Goal: Task Accomplishment & Management: Manage account settings

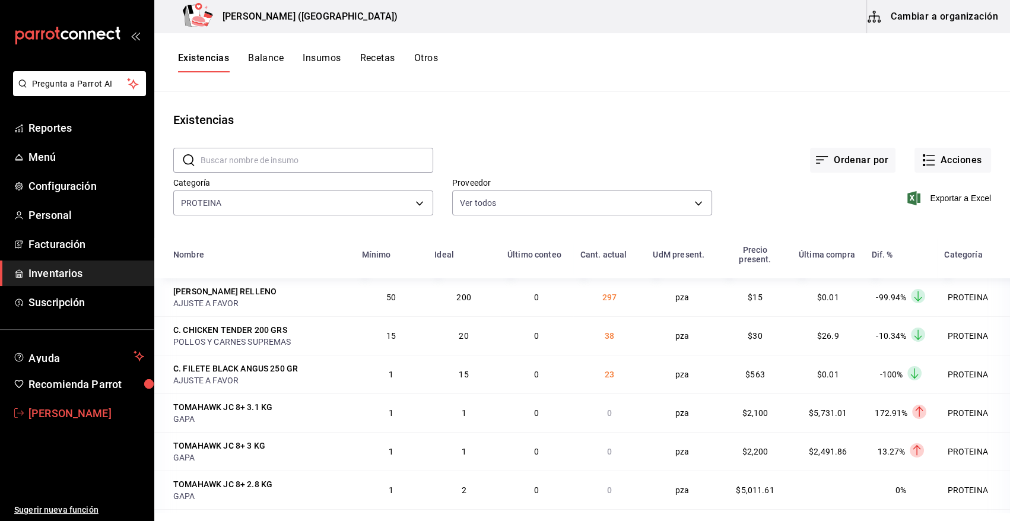
click at [89, 412] on span "[PERSON_NAME]" at bounding box center [86, 413] width 116 height 16
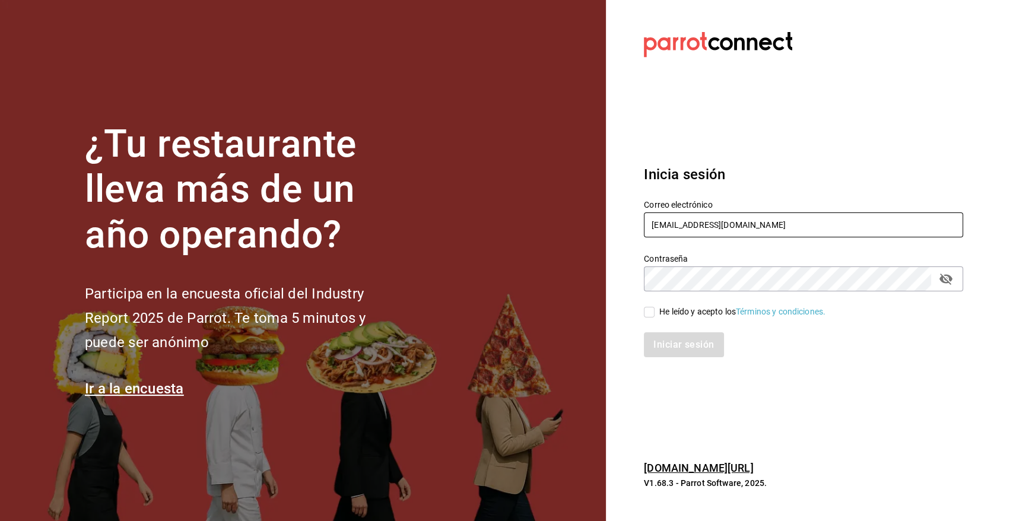
click at [703, 221] on input "[EMAIL_ADDRESS][DOMAIN_NAME]" at bounding box center [803, 224] width 319 height 25
type input "[PERSON_NAME][EMAIL_ADDRESS][DOMAIN_NAME]"
click at [648, 313] on input "He leído y acepto los Términos y condiciones." at bounding box center [649, 312] width 11 height 11
checkbox input "true"
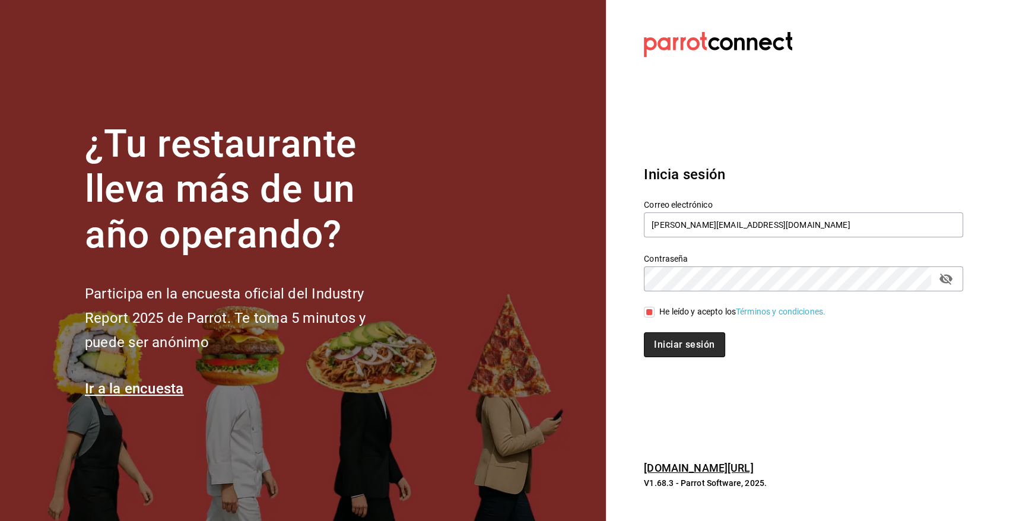
click at [666, 350] on button "Iniciar sesión" at bounding box center [684, 344] width 81 height 25
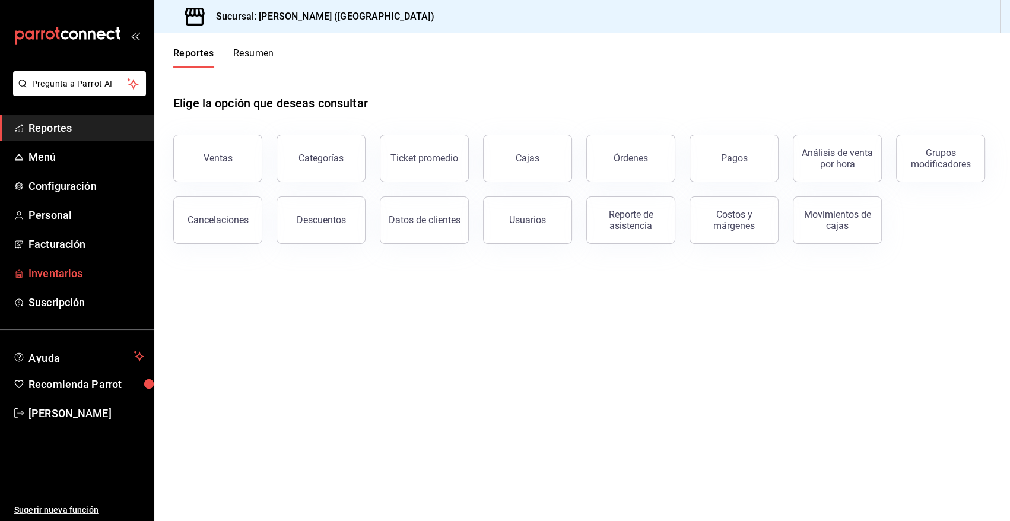
click at [61, 277] on span "Inventarios" at bounding box center [86, 273] width 116 height 16
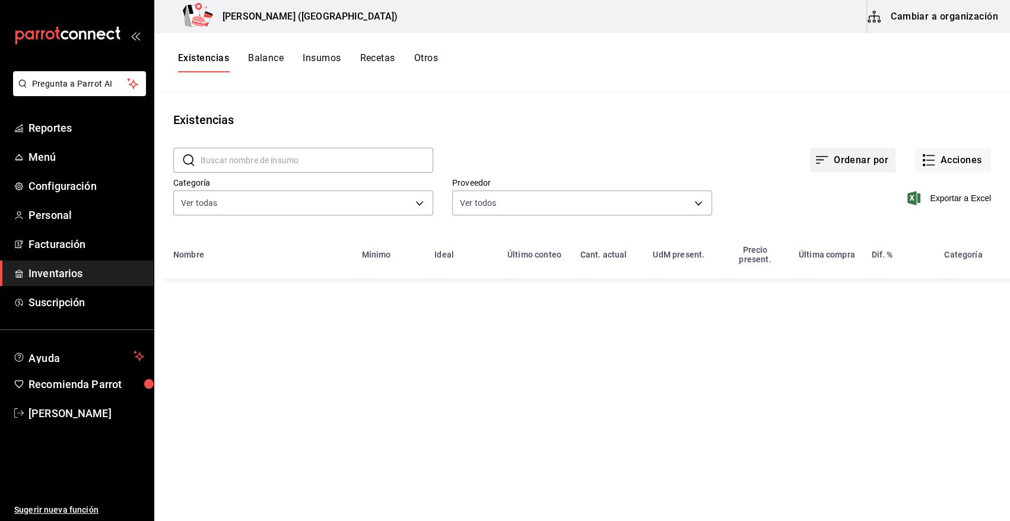
click at [844, 153] on button "Ordenar por" at bounding box center [852, 160] width 85 height 25
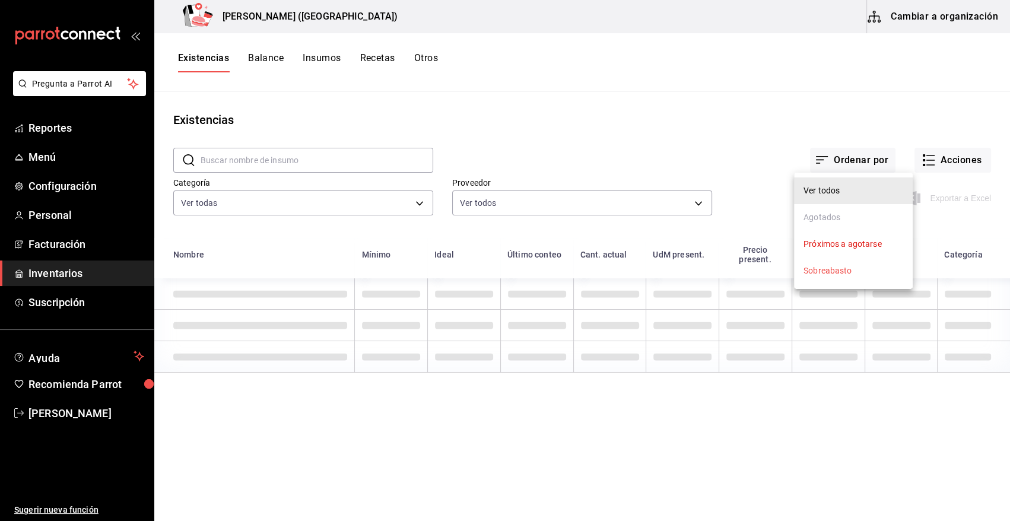
click at [530, 119] on div at bounding box center [505, 260] width 1010 height 521
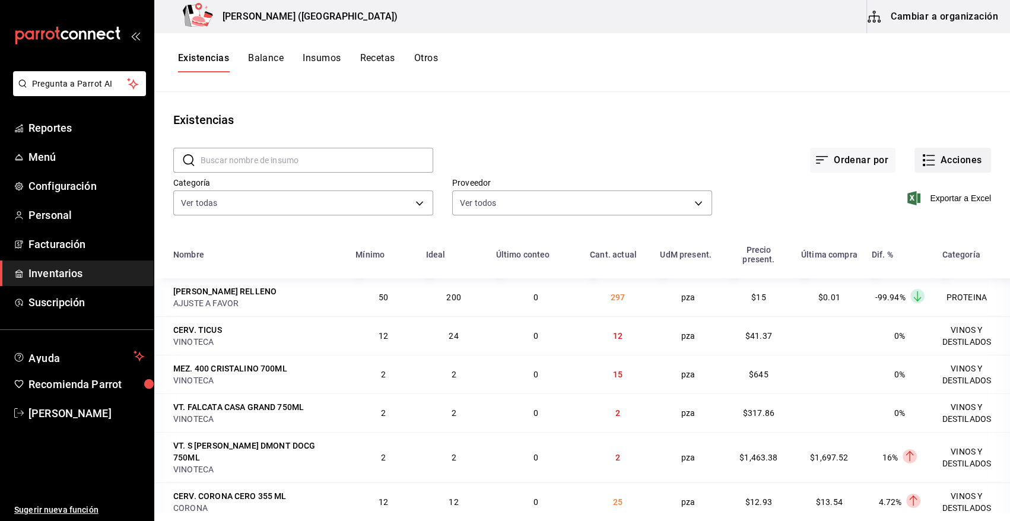
click at [945, 170] on button "Acciones" at bounding box center [952, 160] width 77 height 25
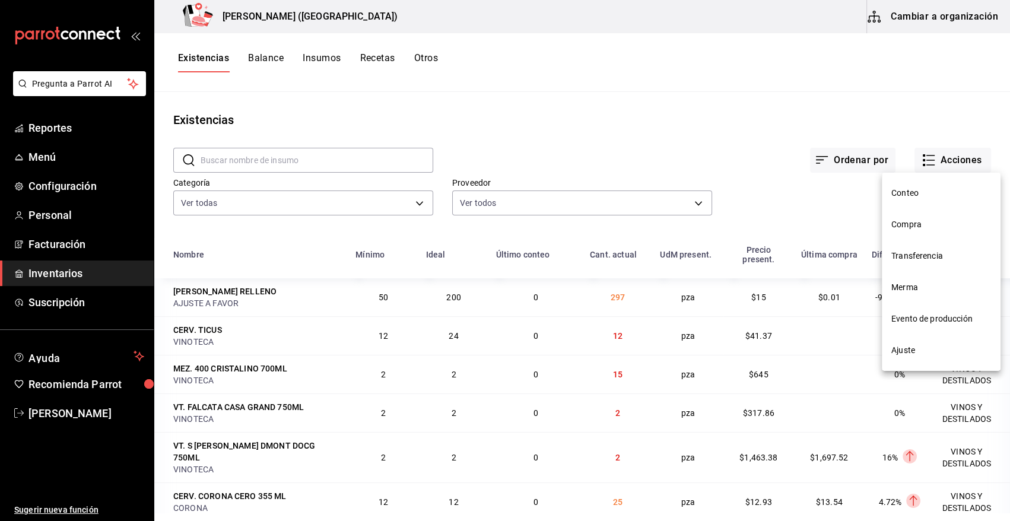
click at [909, 230] on span "Compra" at bounding box center [941, 224] width 100 height 12
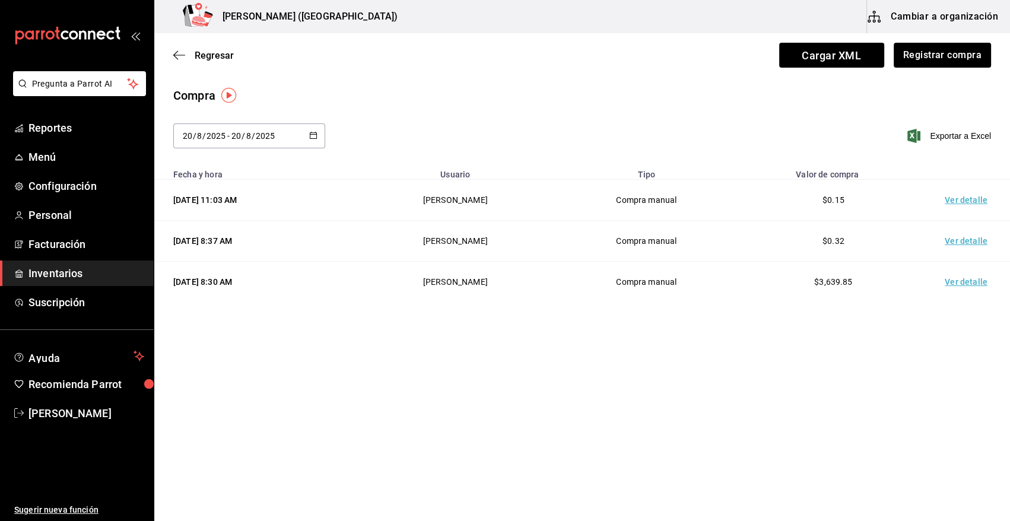
click at [315, 136] on icon "button" at bounding box center [313, 135] width 8 height 8
click at [386, 405] on main "Regresar Cargar XML Registrar compra Compra 2025-08-20 20 / 8 / 2025 - 2025-08-…" at bounding box center [582, 243] width 856 height 421
click at [958, 52] on button "Registrar compra" at bounding box center [942, 55] width 99 height 25
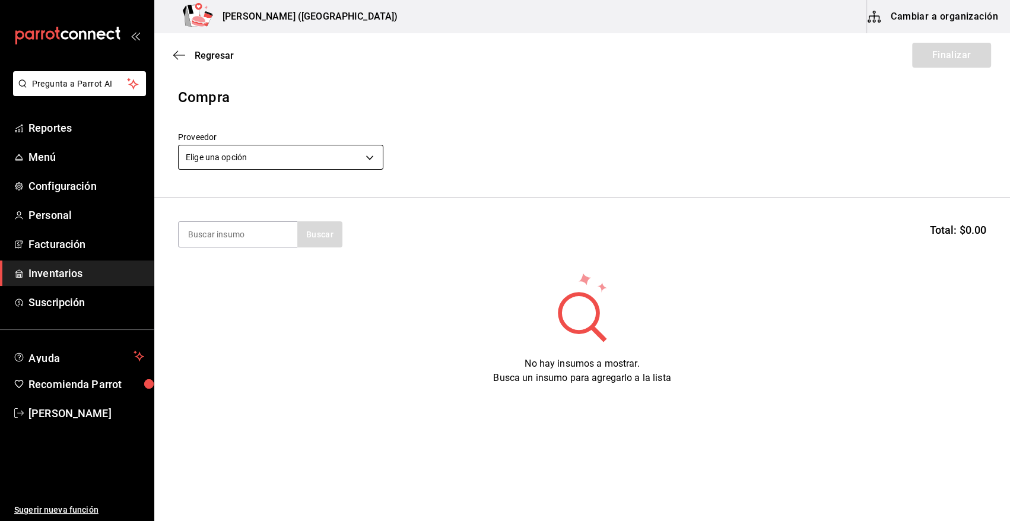
click at [294, 164] on body "Pregunta a Parrot AI Reportes Menú Configuración Personal Facturación Inventari…" at bounding box center [505, 227] width 1010 height 454
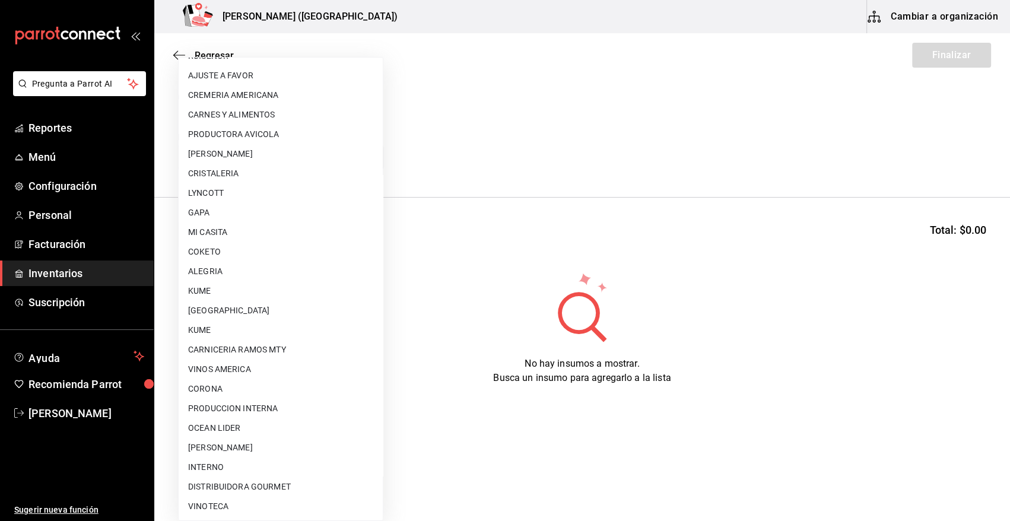
scroll to position [721, 0]
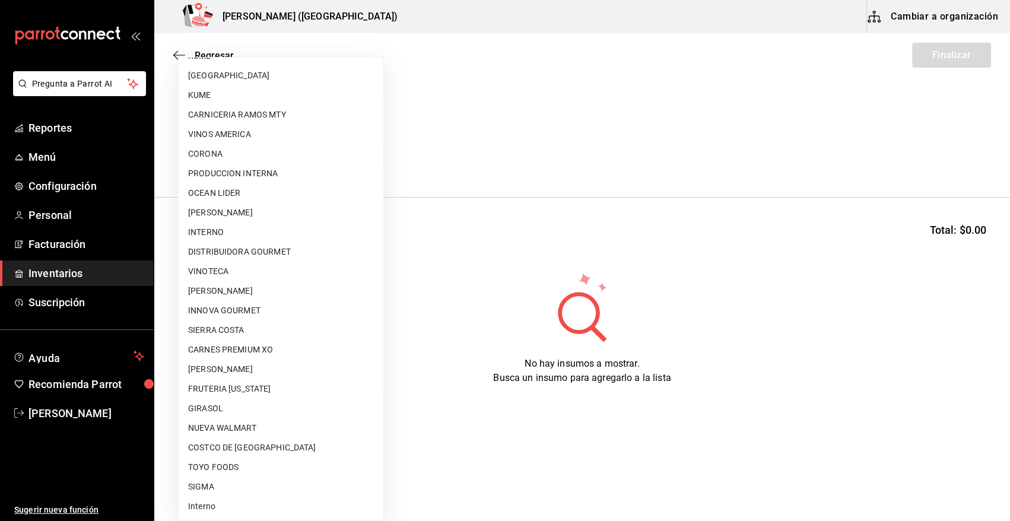
click at [239, 274] on li "VINOTECA" at bounding box center [281, 272] width 204 height 20
type input "bbec6e95-03ab-4cbc-bdec-5aafdfde0467"
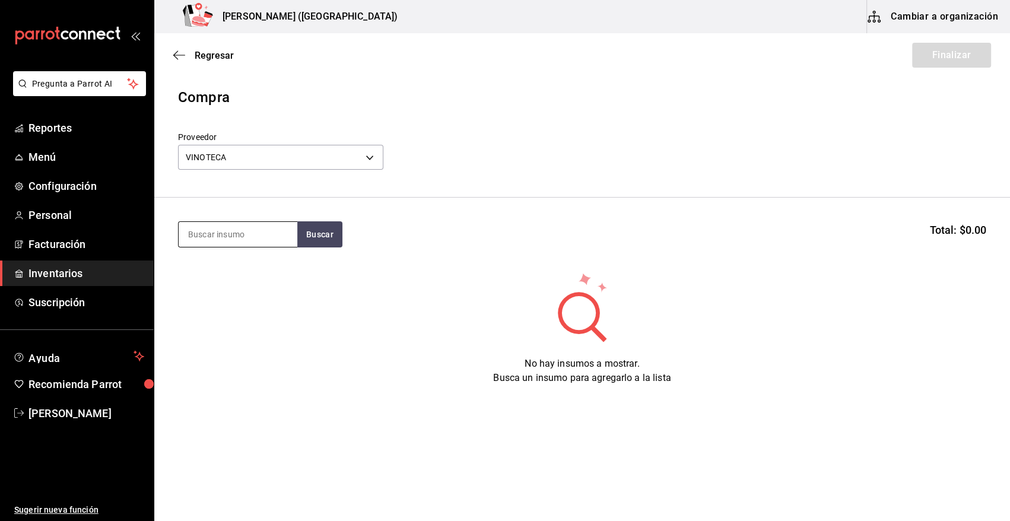
click at [214, 226] on input at bounding box center [238, 234] width 119 height 25
type input "X R"
click at [228, 272] on div "LIC. X RATED 750ML" at bounding box center [232, 269] width 89 height 14
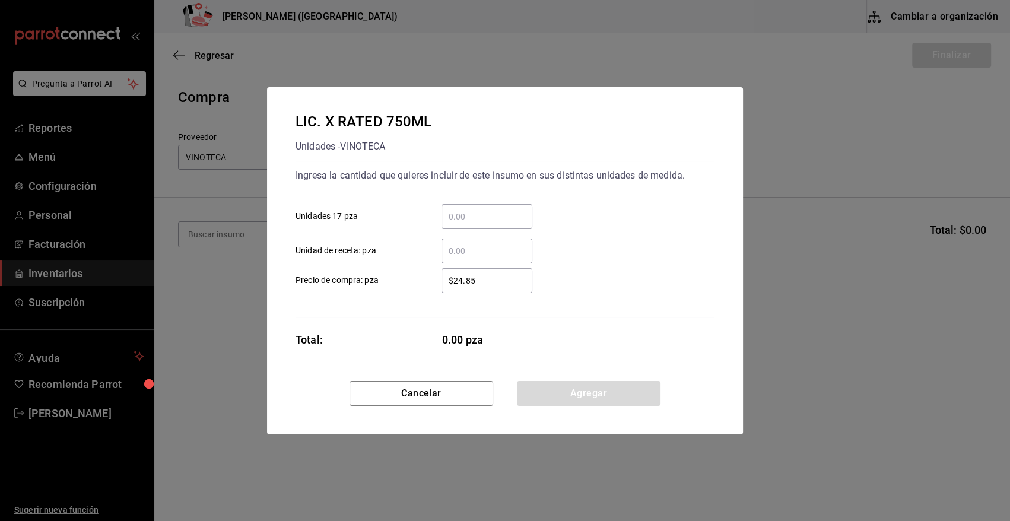
click at [465, 209] on input "​ Unidades 17 pza" at bounding box center [487, 216] width 91 height 14
type input "5"
type input "$491.40"
click at [612, 398] on button "Agregar" at bounding box center [589, 393] width 144 height 25
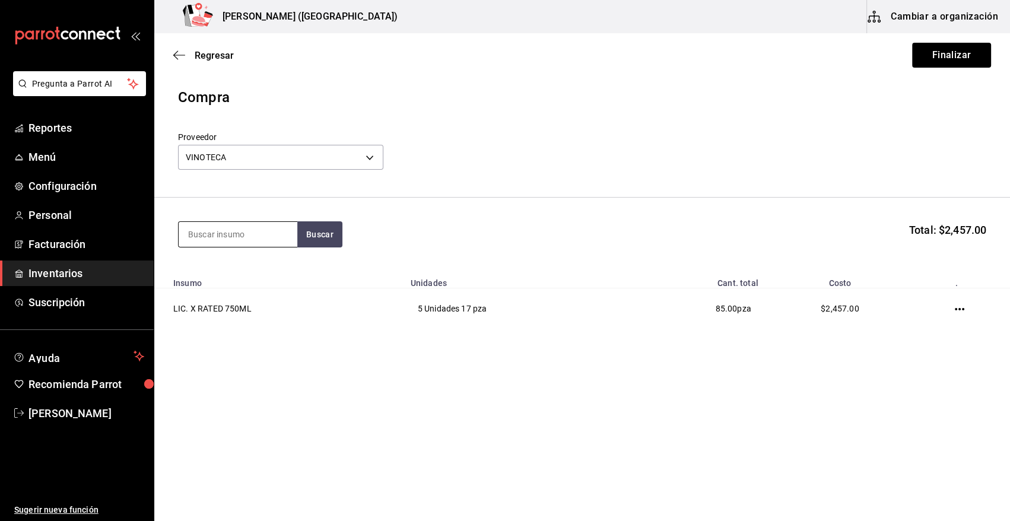
click at [226, 239] on input at bounding box center [238, 234] width 119 height 25
type input "CATENA"
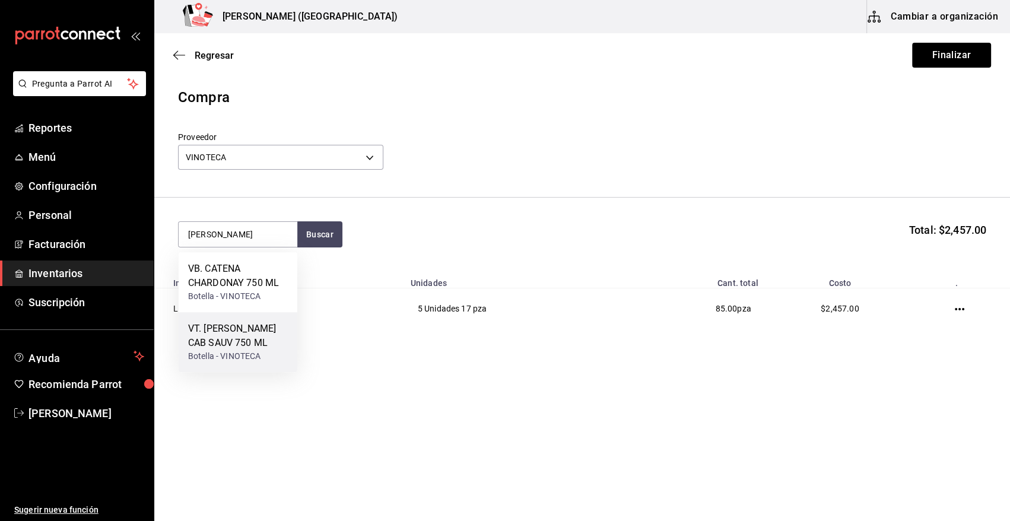
click at [246, 338] on div "VT. CATENA ZAPATA CAB SAUV 750 ML" at bounding box center [238, 336] width 100 height 28
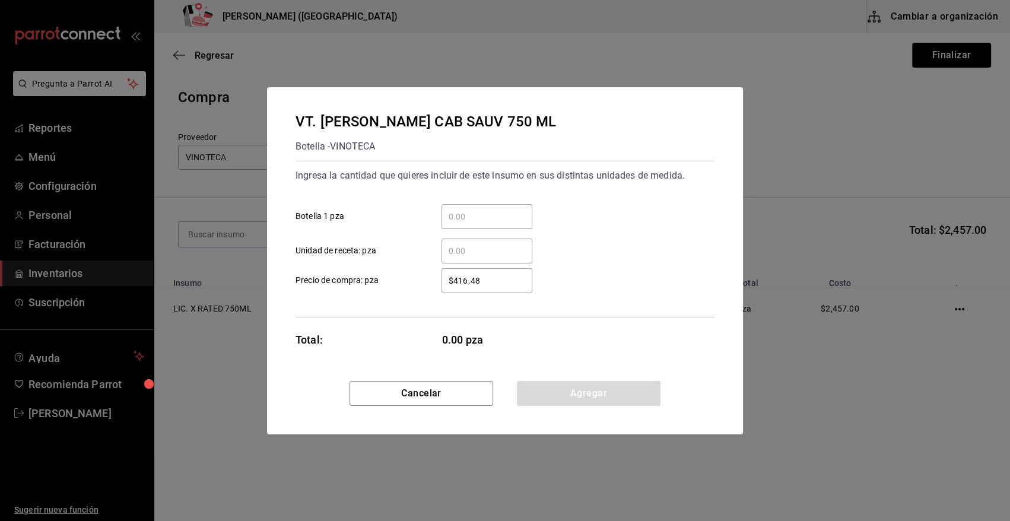
click at [490, 220] on input "​ Botella 1 pza" at bounding box center [487, 216] width 91 height 14
type input "2"
type input "$608.79"
click at [554, 399] on button "Agregar" at bounding box center [589, 393] width 144 height 25
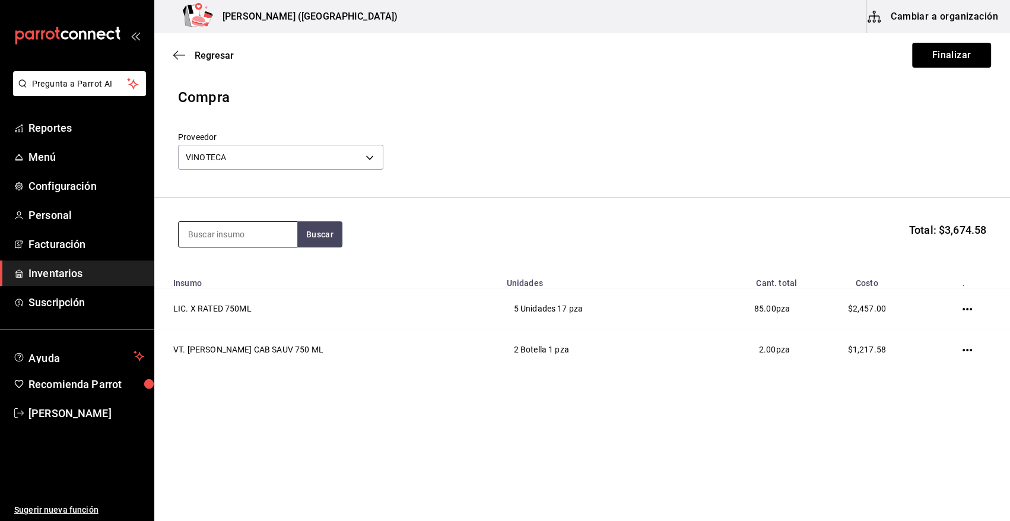
click at [220, 238] on input at bounding box center [238, 234] width 119 height 25
type input "NAVARRO"
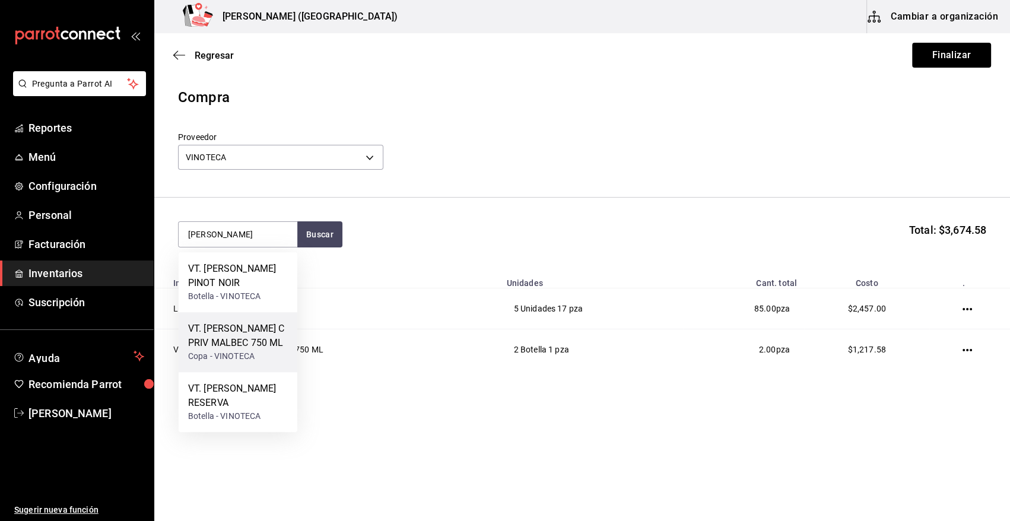
click at [231, 344] on div "VT. NAVARRO CORREAS C PRIV MALBEC 750 ML" at bounding box center [238, 336] width 100 height 28
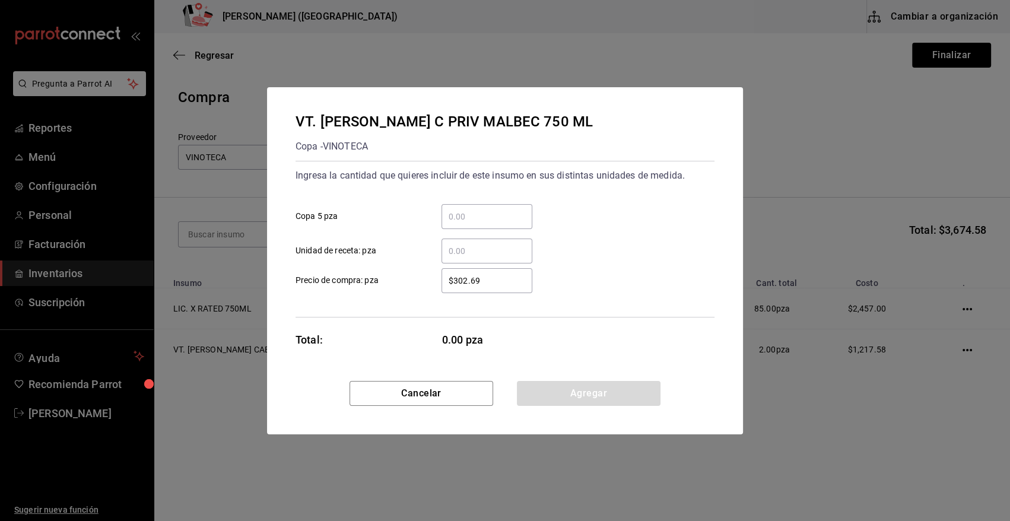
click at [471, 218] on input "​ Copa 5 pza" at bounding box center [487, 216] width 91 height 14
type input "2"
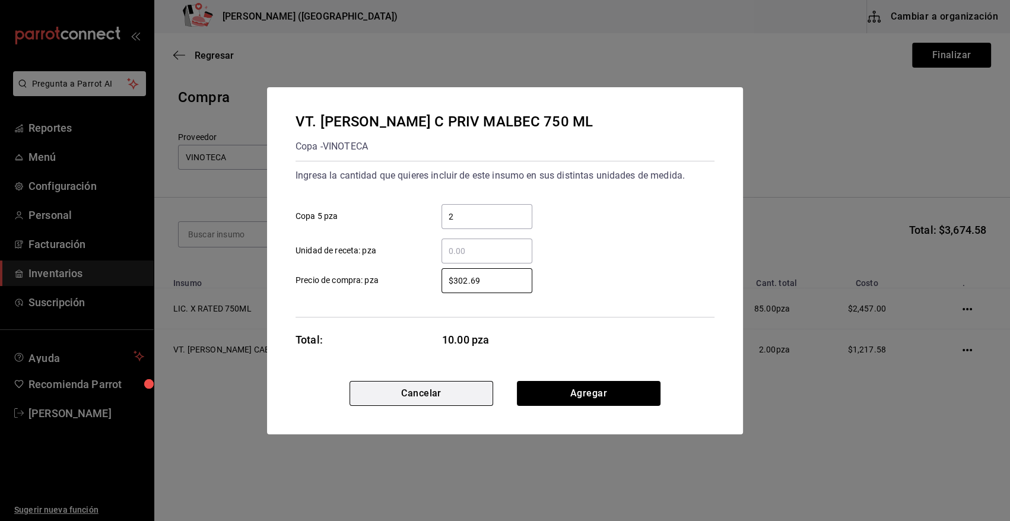
click at [418, 399] on button "Cancelar" at bounding box center [422, 393] width 144 height 25
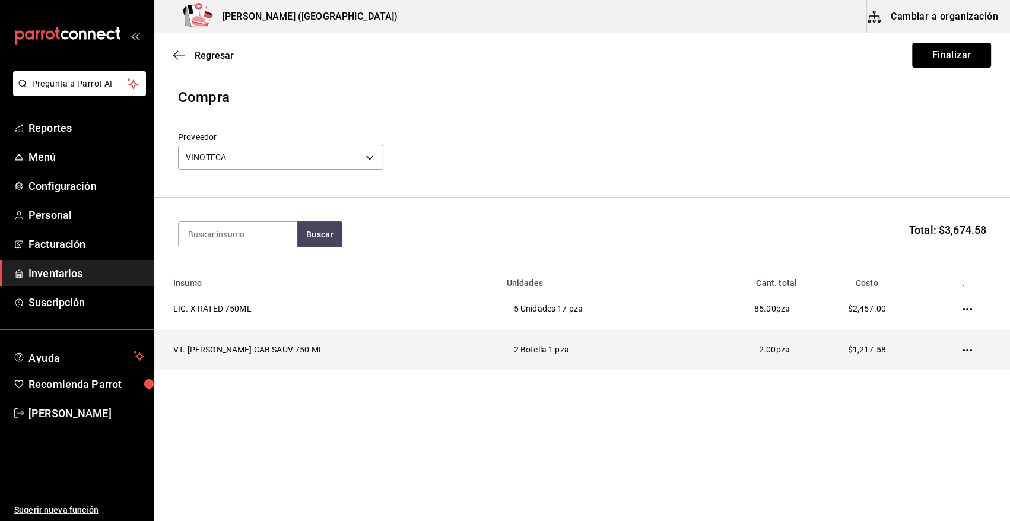
click at [969, 350] on icon "button" at bounding box center [967, 349] width 9 height 9
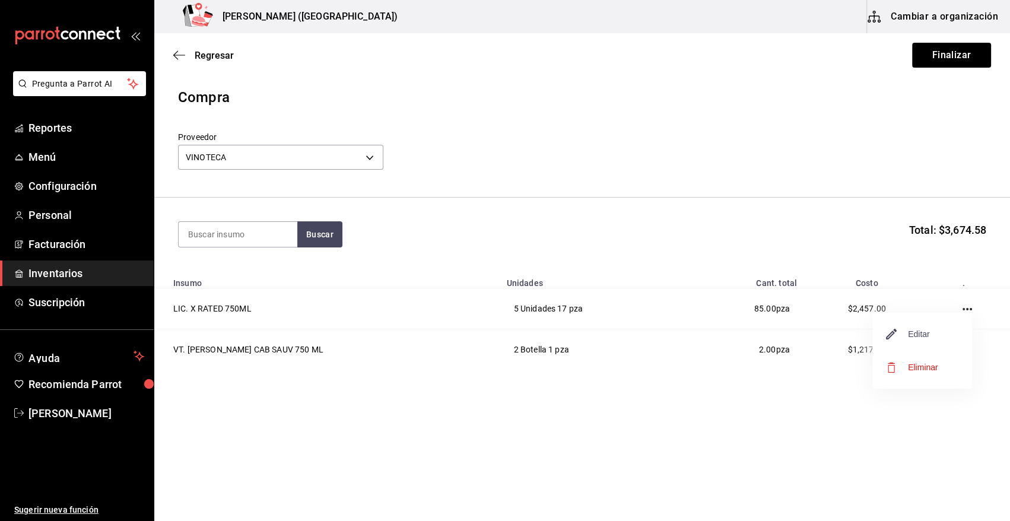
click at [923, 338] on span "Editar" at bounding box center [908, 334] width 43 height 14
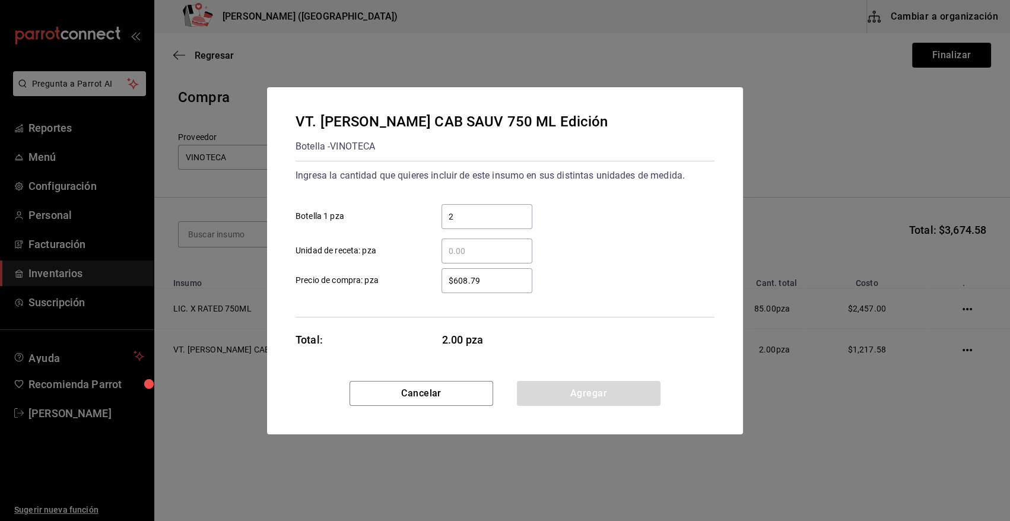
click at [894, 105] on div "VT. CATENA ZAPATA CAB SAUV 750 ML Edición Botella - VINOTECA Ingresa la cantida…" at bounding box center [505, 260] width 1010 height 521
click at [435, 388] on button "Cancelar" at bounding box center [422, 393] width 144 height 25
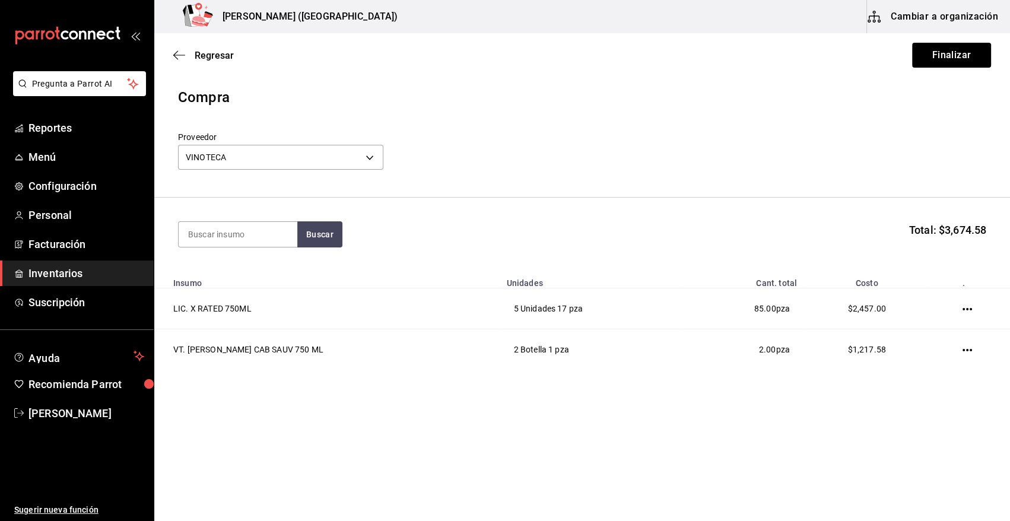
drag, startPoint x: 966, startPoint y: 352, endPoint x: 595, endPoint y: 439, distance: 381.0
click at [595, 439] on main "Regresar Finalizar Compra Proveedor VINOTECA bbec6e95-03ab-4cbc-bdec-5aafdfde04…" at bounding box center [582, 243] width 856 height 421
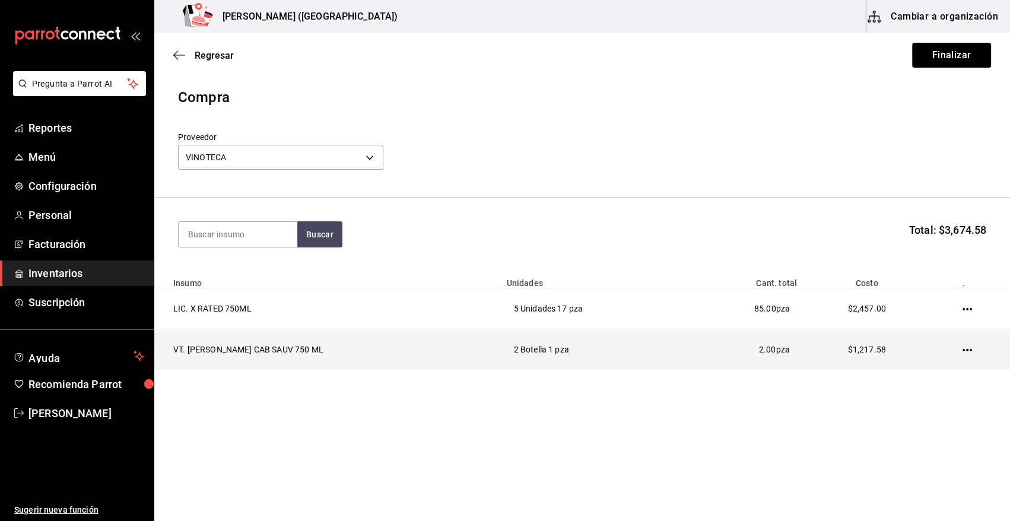
click at [964, 348] on icon "button" at bounding box center [967, 349] width 9 height 9
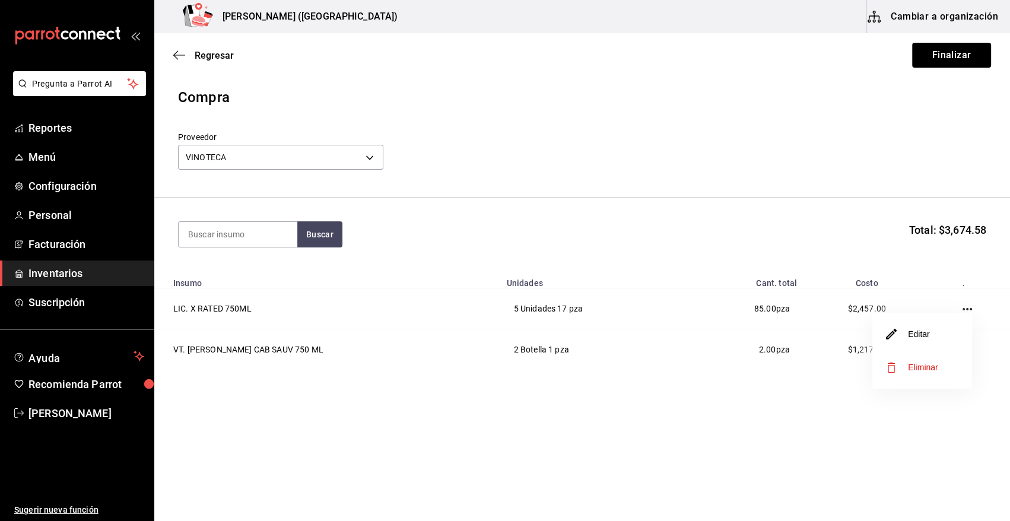
click at [927, 363] on span "Eliminar" at bounding box center [923, 367] width 30 height 9
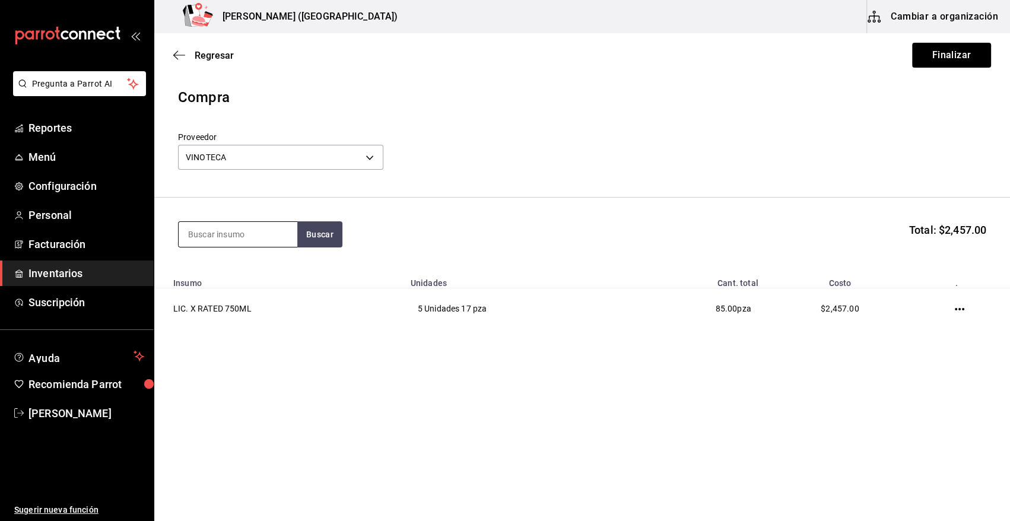
click at [226, 238] on input at bounding box center [238, 234] width 119 height 25
type input "AMADO"
click at [240, 279] on div "Botella - VINOTECA" at bounding box center [232, 282] width 88 height 12
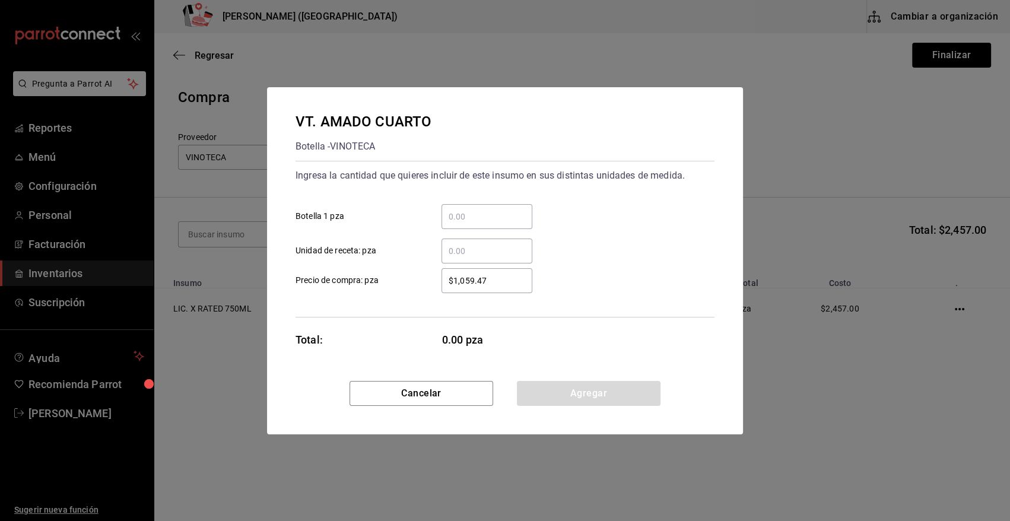
click at [469, 220] on input "​ Botella 1 pza" at bounding box center [487, 216] width 91 height 14
type input "1"
type input "$1,217.58"
click at [597, 392] on button "Agregar" at bounding box center [589, 393] width 144 height 25
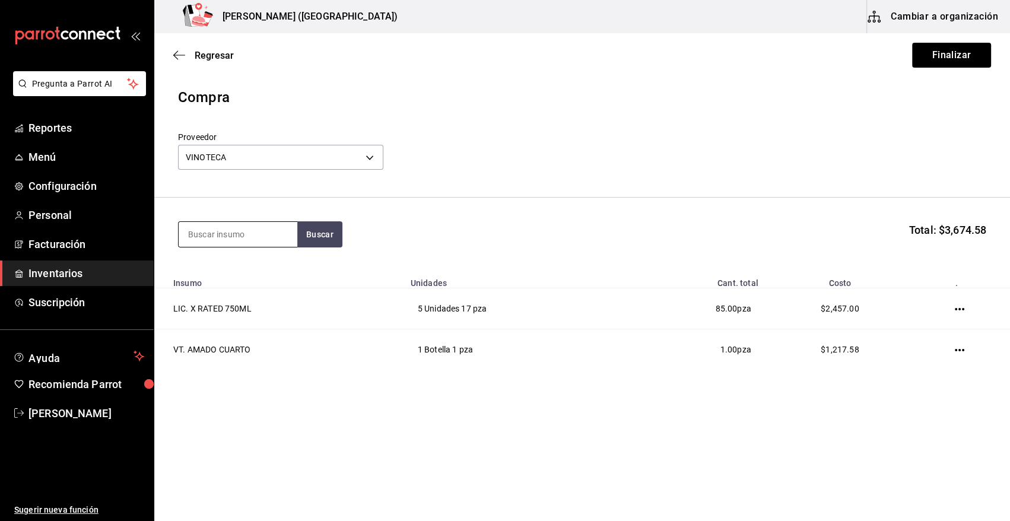
click at [284, 239] on input at bounding box center [238, 234] width 119 height 25
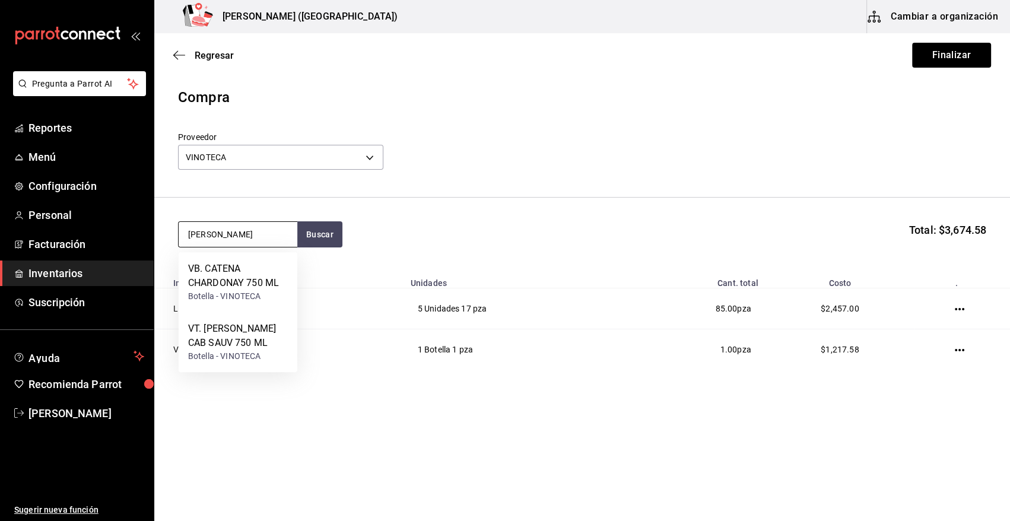
type input "CATENA"
click at [269, 338] on div "VT. CATENA ZAPATA CAB SAUV 750 ML" at bounding box center [238, 336] width 100 height 28
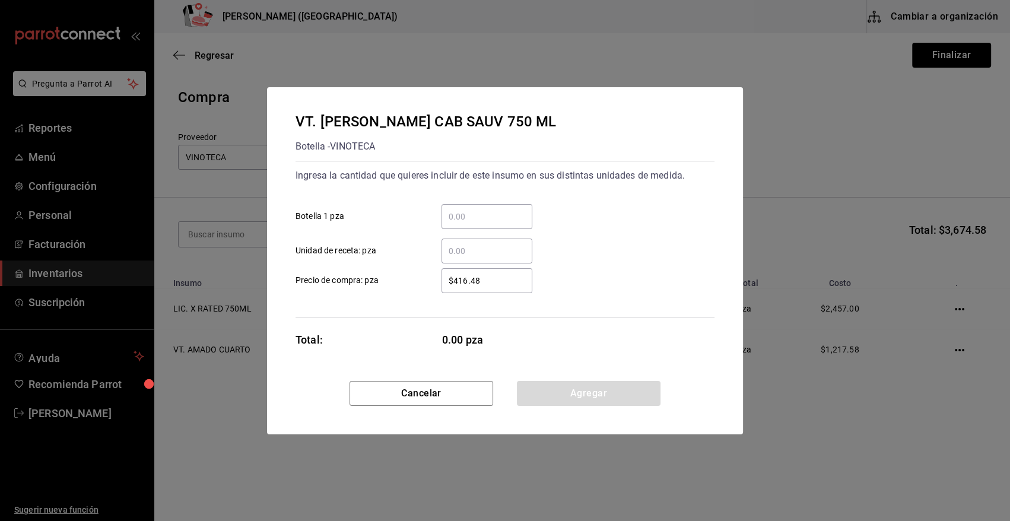
click at [496, 215] on input "​ Botella 1 pza" at bounding box center [487, 216] width 91 height 14
type input "2"
type input "$553.37"
click at [598, 404] on button "Agregar" at bounding box center [589, 393] width 144 height 25
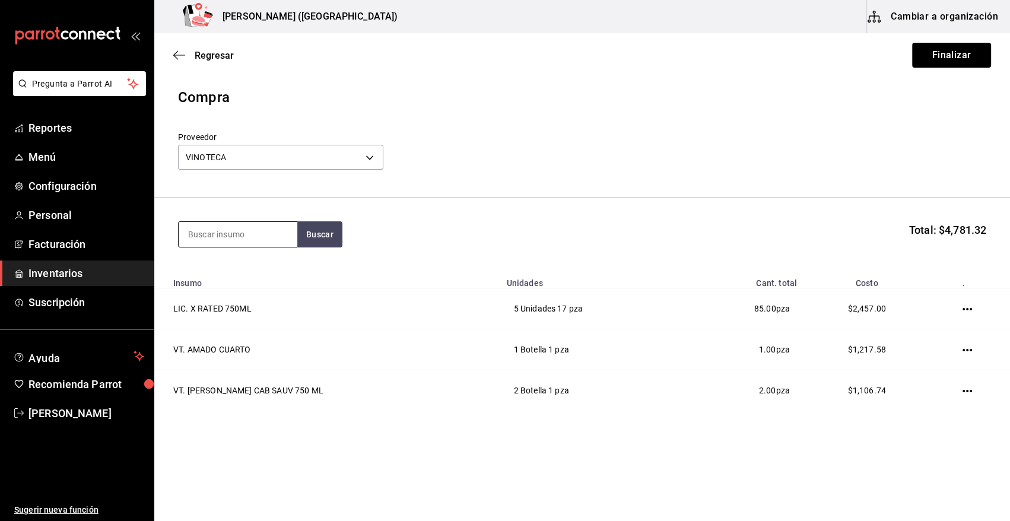
click at [268, 238] on input at bounding box center [238, 234] width 119 height 25
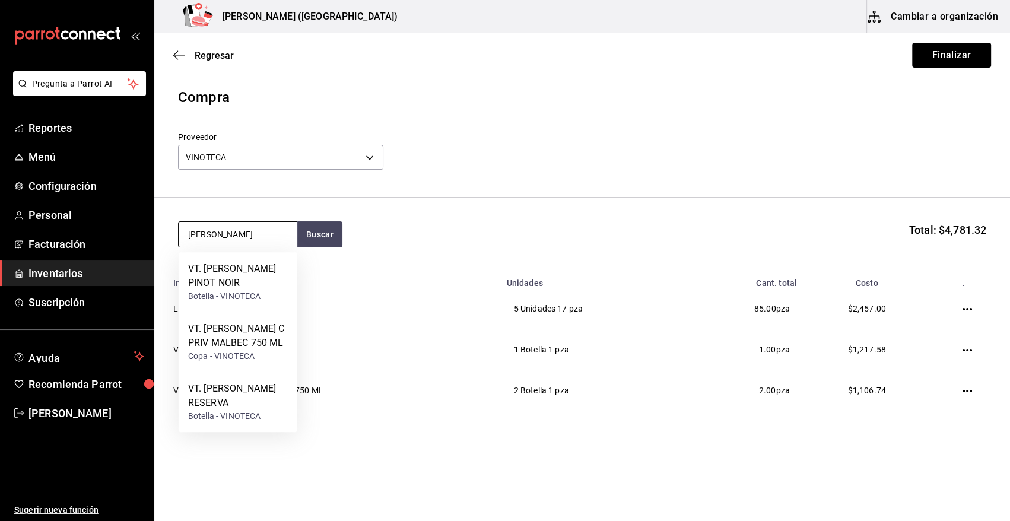
type input "NAVARRO"
click at [257, 349] on div "VT. NAVARRO CORREAS C PRIV MALBEC 750 ML" at bounding box center [238, 336] width 100 height 28
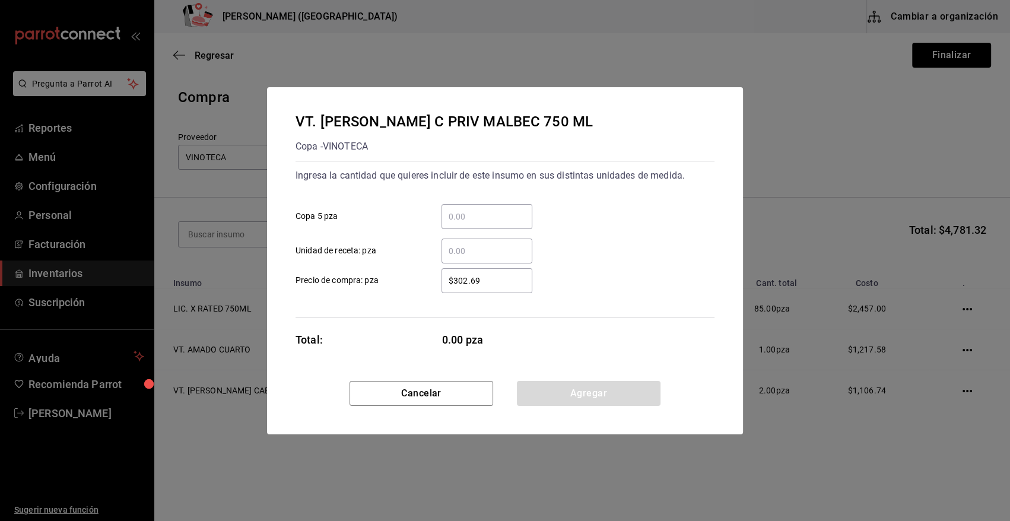
click at [478, 217] on input "​ Copa 5 pza" at bounding box center [487, 216] width 91 height 14
type input "2"
type input "$407.50"
click at [569, 400] on button "Agregar" at bounding box center [589, 393] width 144 height 25
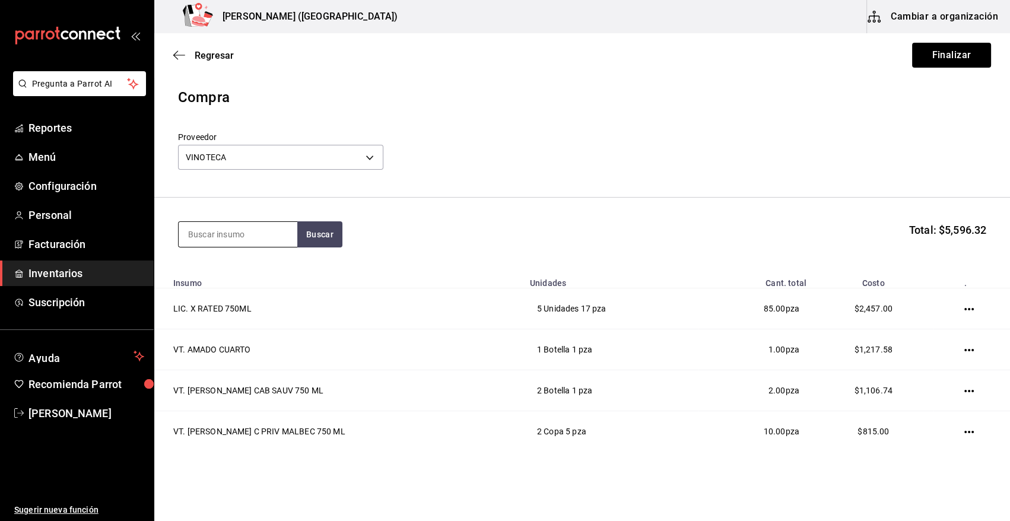
click at [267, 231] on input at bounding box center [238, 234] width 119 height 25
type input "SCIELO"
click at [201, 263] on div "VT. SCIELO 750ML" at bounding box center [228, 269] width 80 height 14
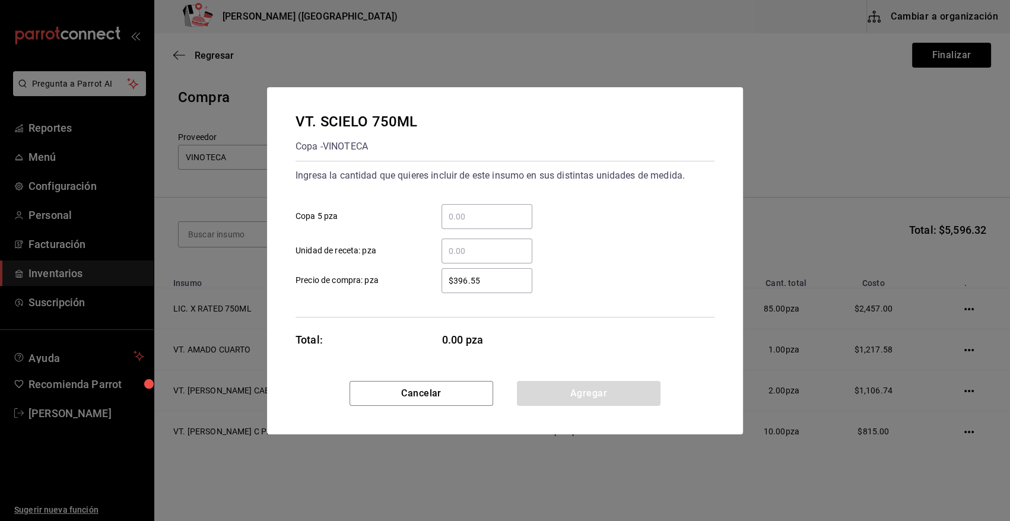
click at [507, 213] on input "​ Copa 5 pza" at bounding box center [487, 216] width 91 height 14
type input "1"
type input "$215.12"
click at [576, 389] on button "Agregar" at bounding box center [589, 393] width 144 height 25
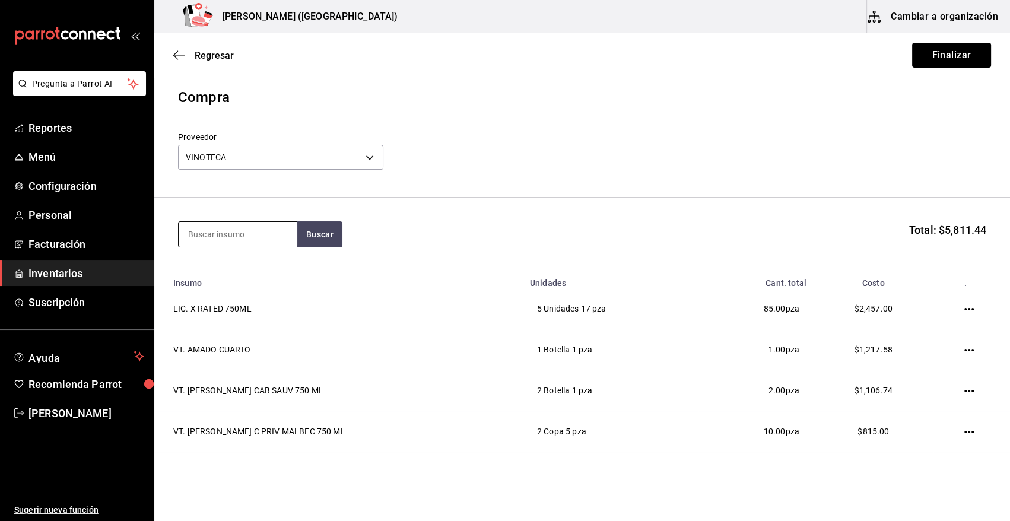
click at [239, 235] on input at bounding box center [238, 234] width 119 height 25
type input "GRANAD"
click at [231, 280] on div "VAR. JARABE GRANADINA 1 LT" at bounding box center [238, 276] width 100 height 28
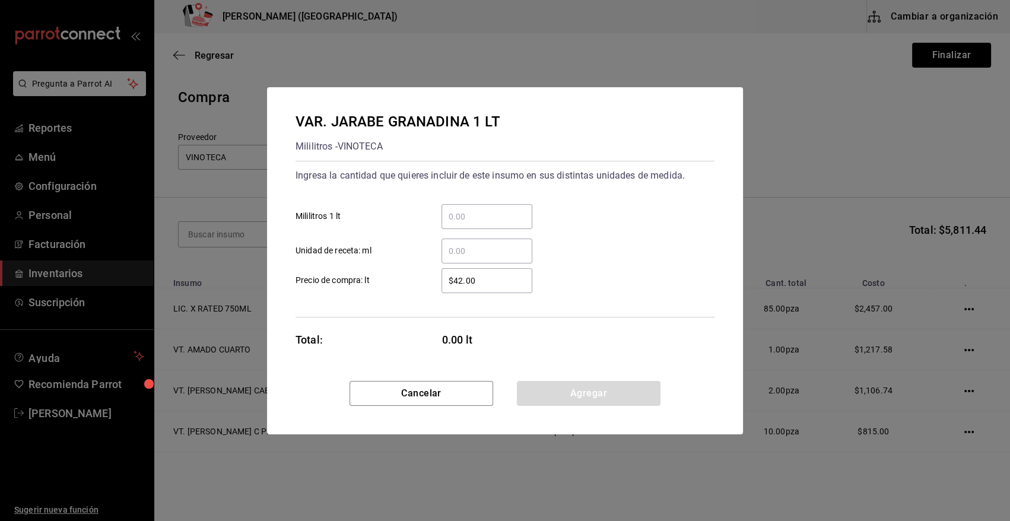
click at [471, 207] on div "​" at bounding box center [487, 216] width 91 height 25
click at [471, 209] on input "​ Mililitros 1 lt" at bounding box center [487, 216] width 91 height 14
type input "72"
type input "$55"
click at [479, 222] on input "72" at bounding box center [487, 216] width 91 height 14
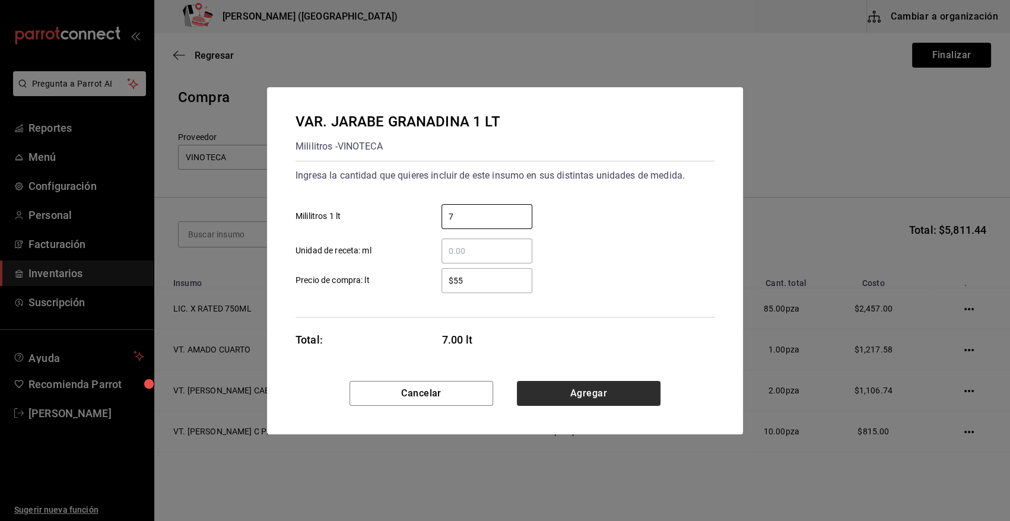
type input "7"
click at [588, 395] on button "Agregar" at bounding box center [589, 393] width 144 height 25
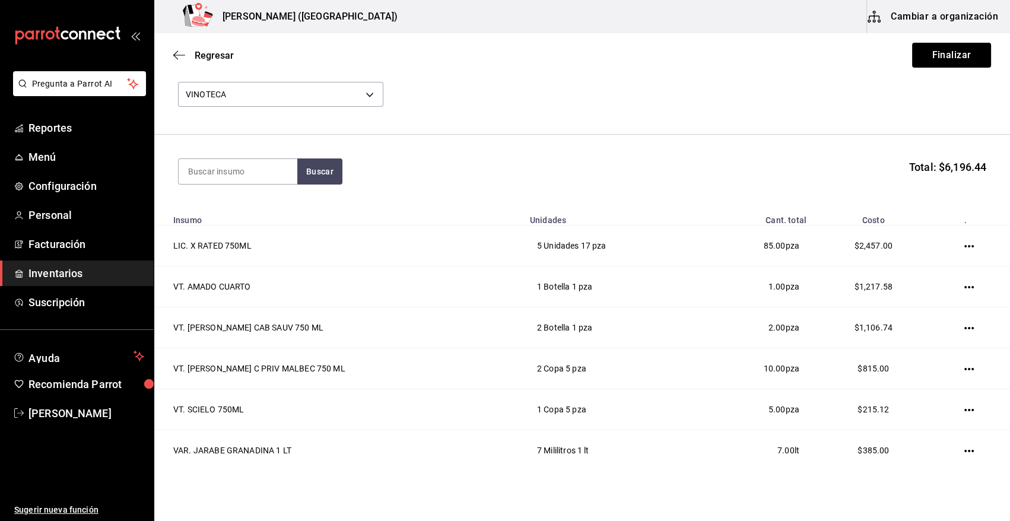
scroll to position [118, 0]
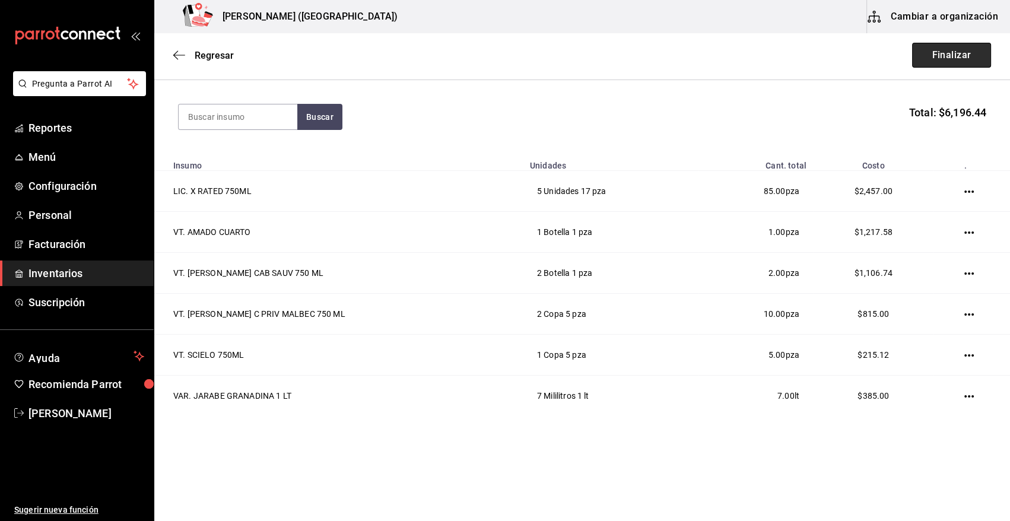
click at [954, 56] on button "Finalizar" at bounding box center [951, 55] width 79 height 25
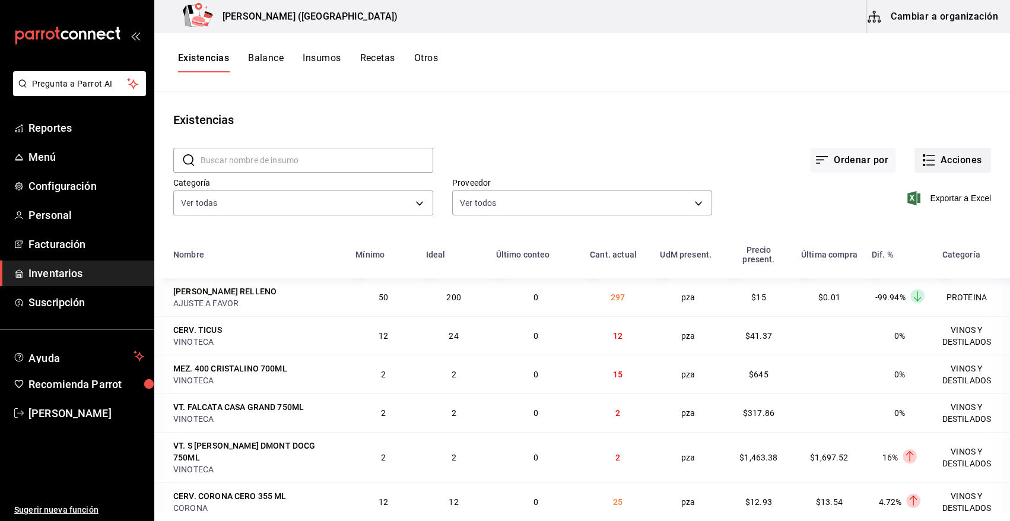
click at [949, 160] on button "Acciones" at bounding box center [952, 160] width 77 height 25
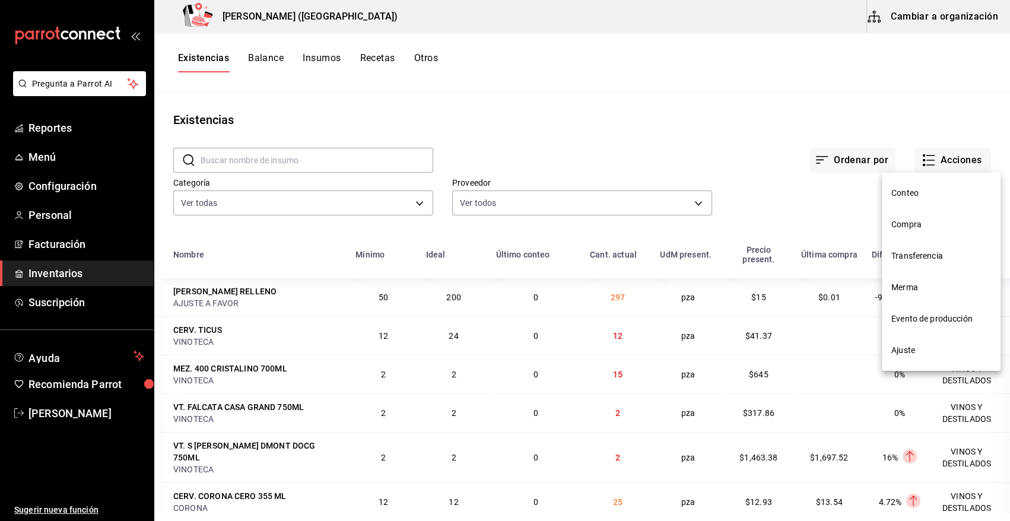
click at [923, 225] on span "Compra" at bounding box center [941, 224] width 100 height 12
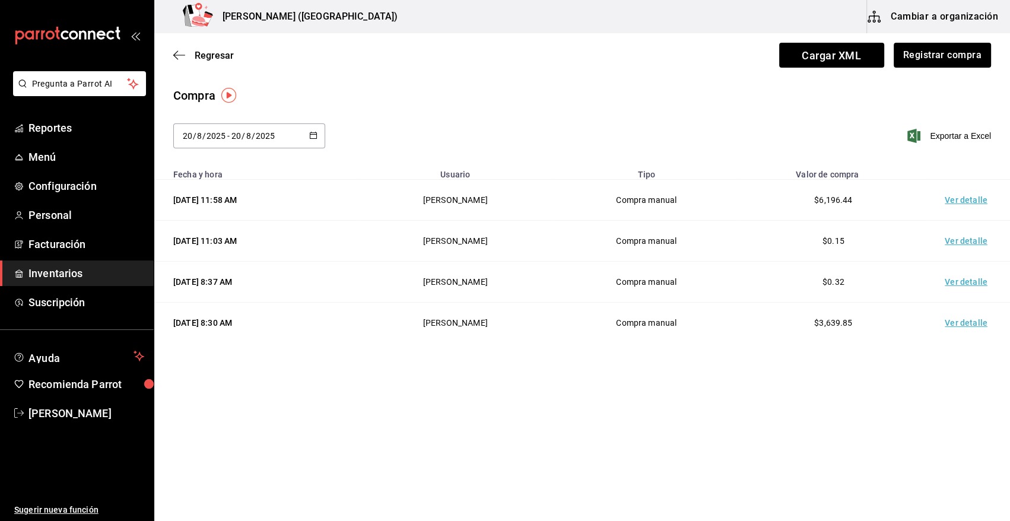
click at [961, 202] on td "Ver detalle" at bounding box center [968, 200] width 83 height 41
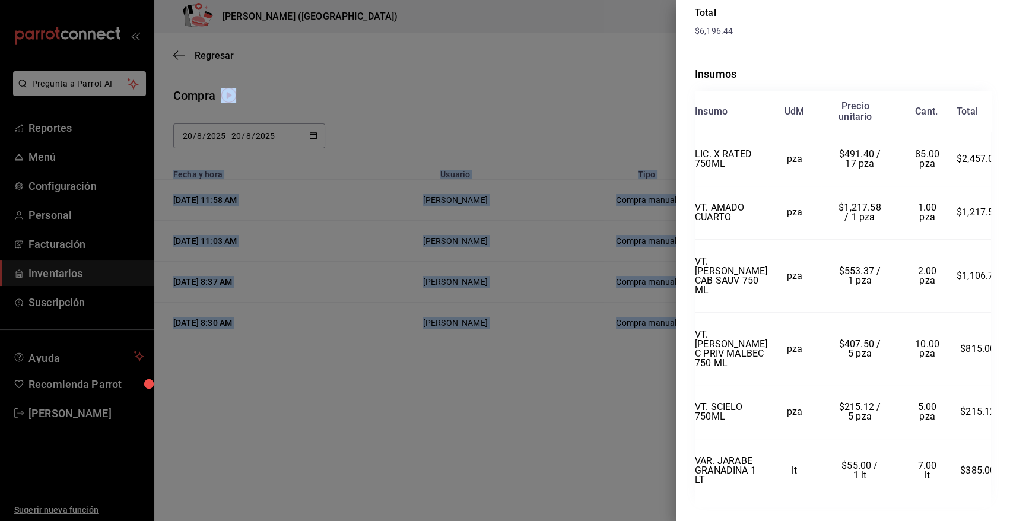
scroll to position [275, 0]
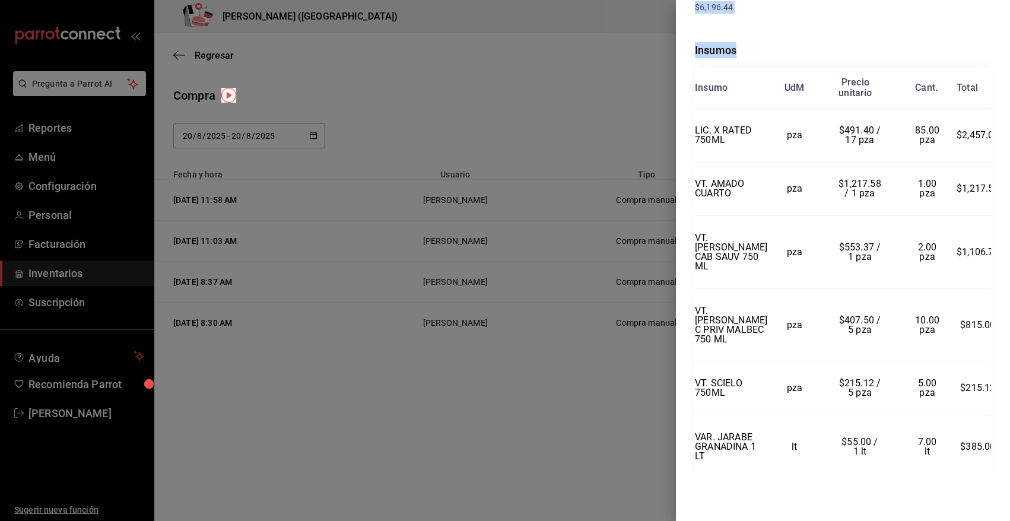
drag, startPoint x: 696, startPoint y: 27, endPoint x: 997, endPoint y: 447, distance: 517.1
click at [997, 447] on div "Compra Proveedor VINOTECA Usuario Angy Madalena Fecha y hora 20/08/2025 11:58:2…" at bounding box center [843, 260] width 334 height 521
copy div "Compra Proveedor VINOTECA Usuario Angy Madalena Fecha y hora 20/08/2025 11:58:2…"
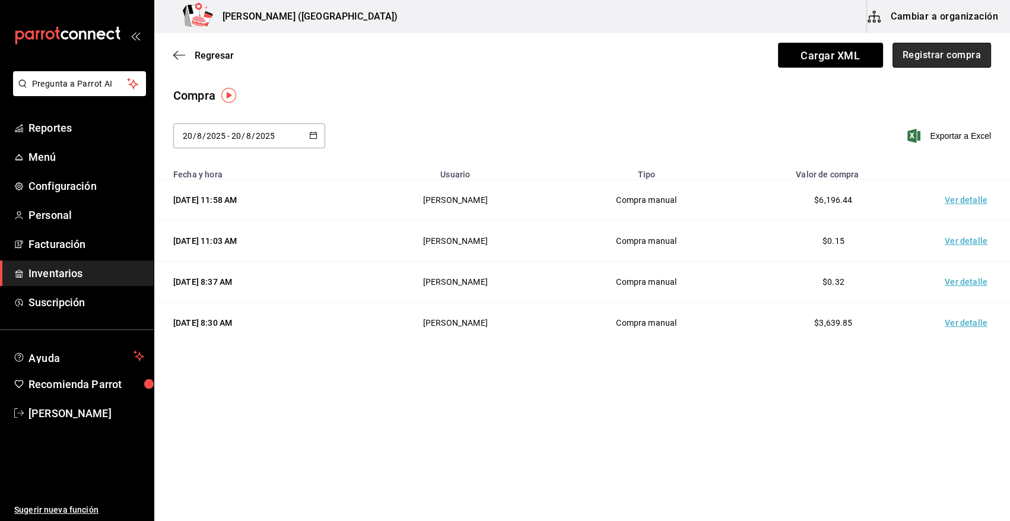
click at [956, 49] on button "Registrar compra" at bounding box center [942, 55] width 99 height 25
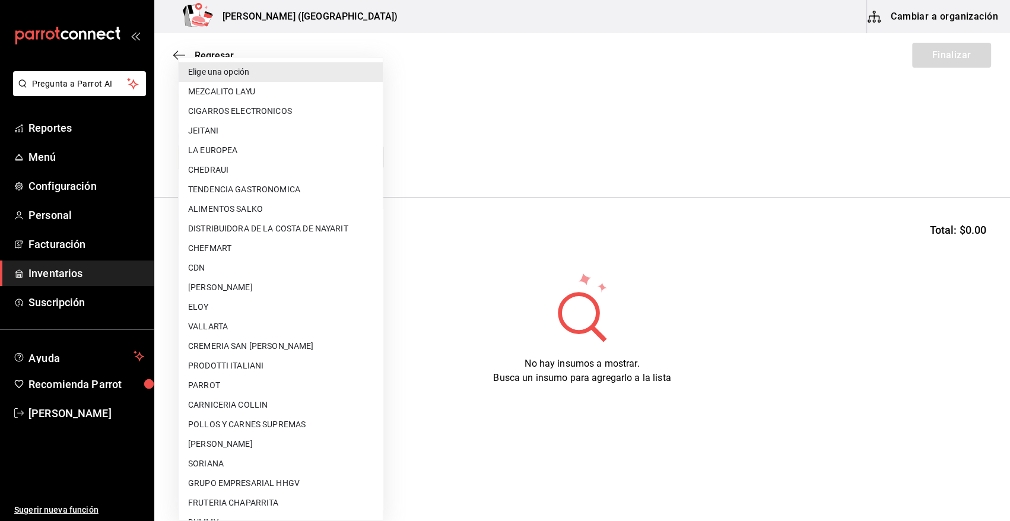
click at [288, 157] on body "Pregunta a Parrot AI Reportes Menú Configuración Personal Facturación Inventari…" at bounding box center [505, 227] width 1010 height 454
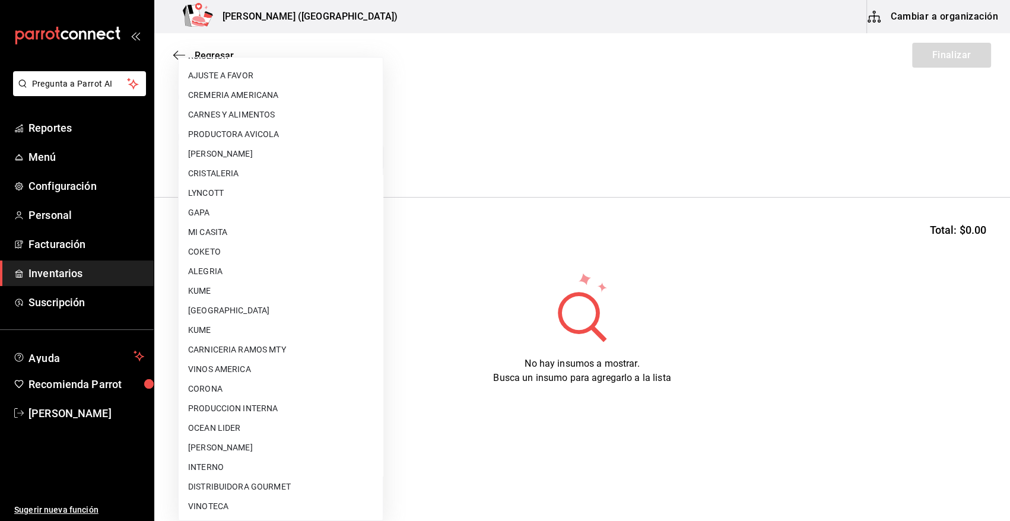
scroll to position [721, 0]
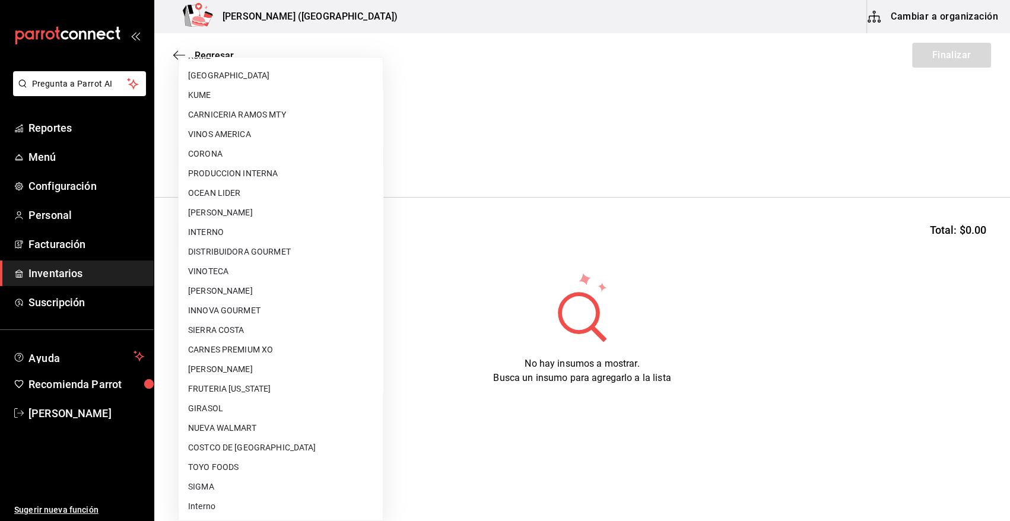
click at [246, 269] on li "VINOTECA" at bounding box center [281, 272] width 204 height 20
type input "bbec6e95-03ab-4cbc-bdec-5aafdfde0467"
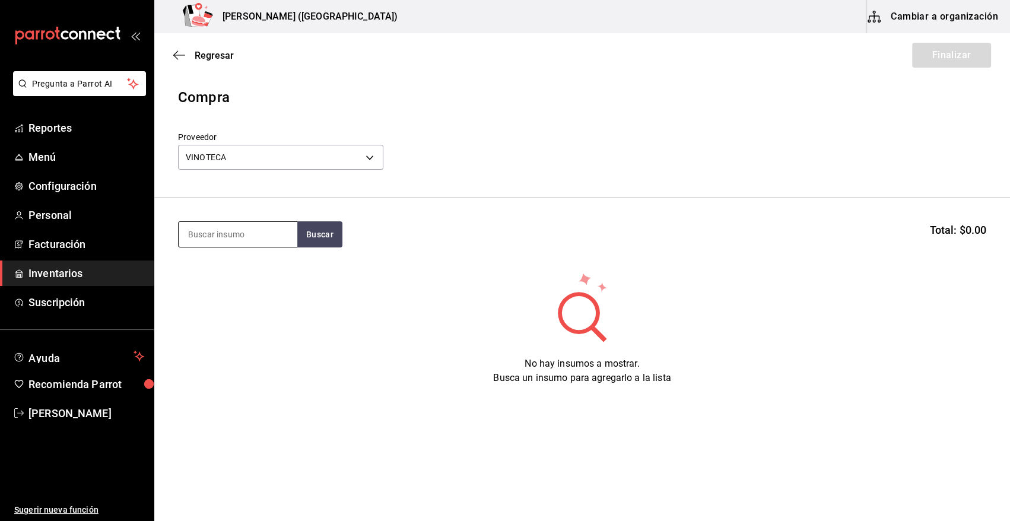
click at [231, 240] on input at bounding box center [238, 234] width 119 height 25
type input "AGUA P"
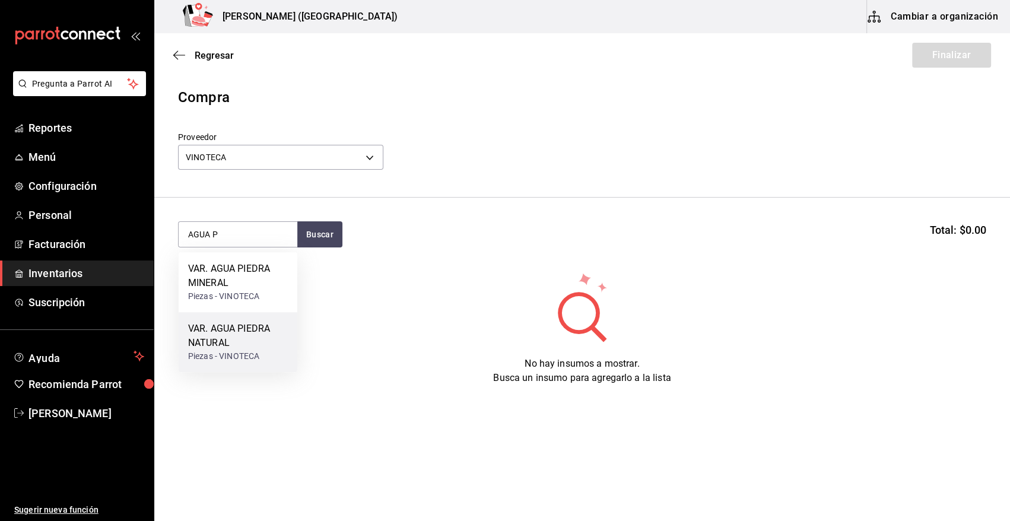
click at [231, 331] on div "VAR. AGUA PIEDRA NATURAL" at bounding box center [238, 336] width 100 height 28
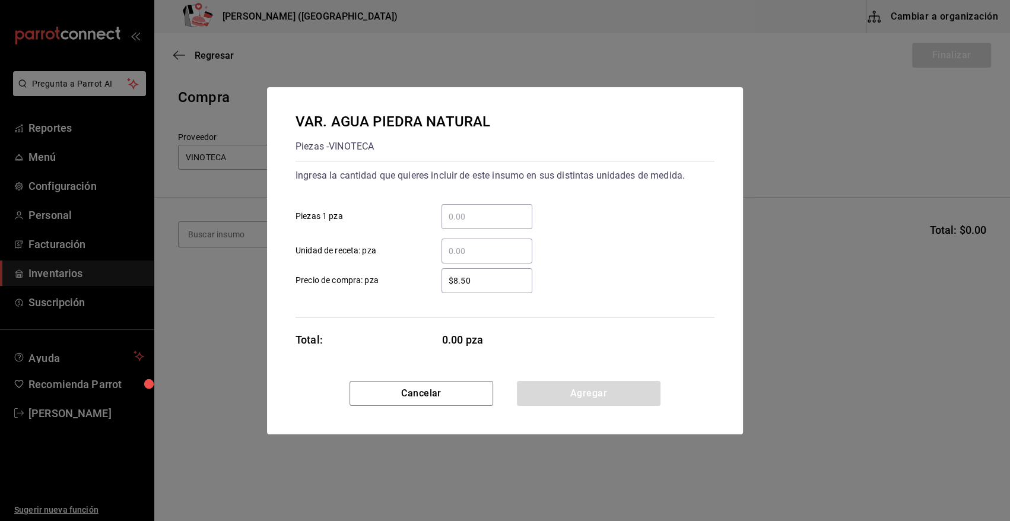
click at [484, 216] on input "​ Piezas 1 pza" at bounding box center [487, 216] width 91 height 14
type input "408"
type input "$28.75"
click at [543, 396] on button "Agregar" at bounding box center [589, 393] width 144 height 25
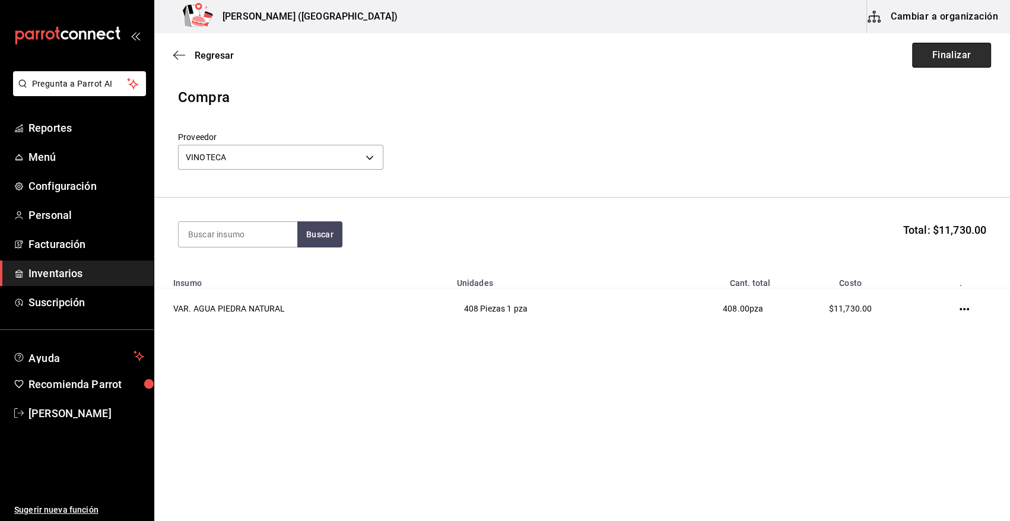
click at [957, 54] on button "Finalizar" at bounding box center [951, 55] width 79 height 25
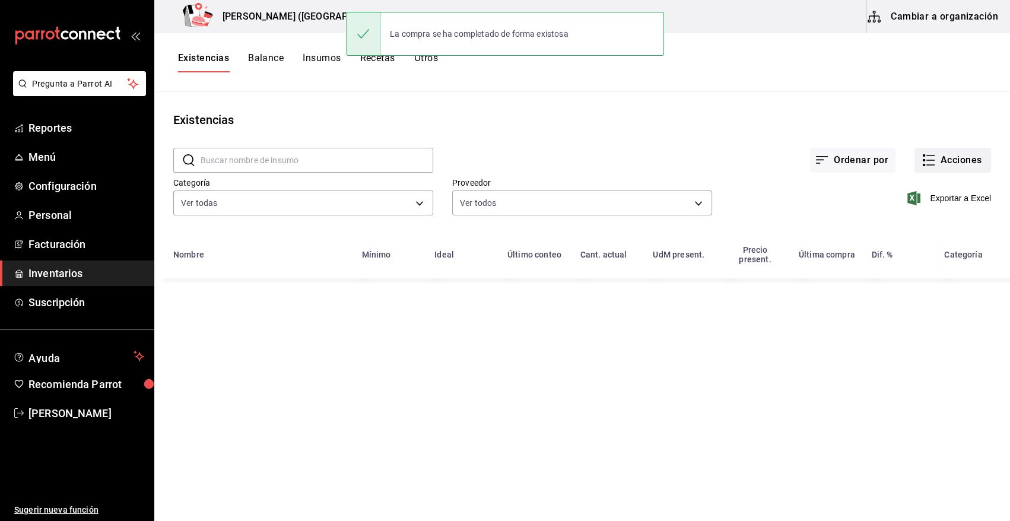
click at [951, 161] on button "Acciones" at bounding box center [952, 160] width 77 height 25
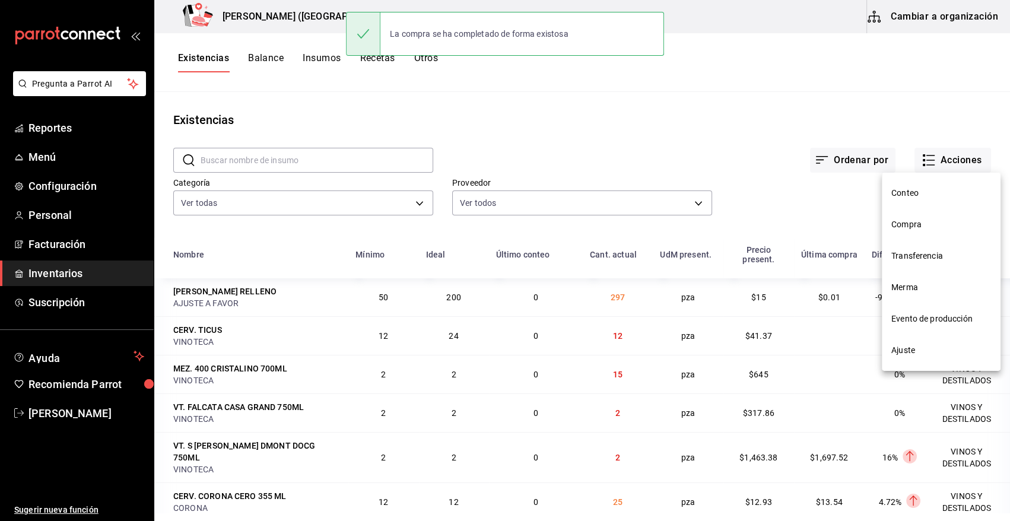
click at [928, 231] on li "Compra" at bounding box center [941, 224] width 119 height 31
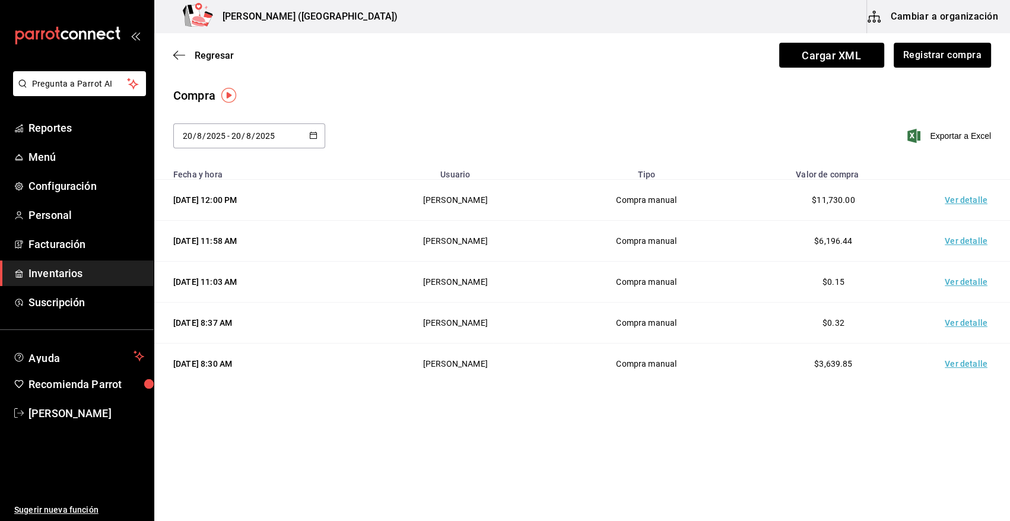
click at [978, 197] on td "Ver detalle" at bounding box center [968, 200] width 83 height 41
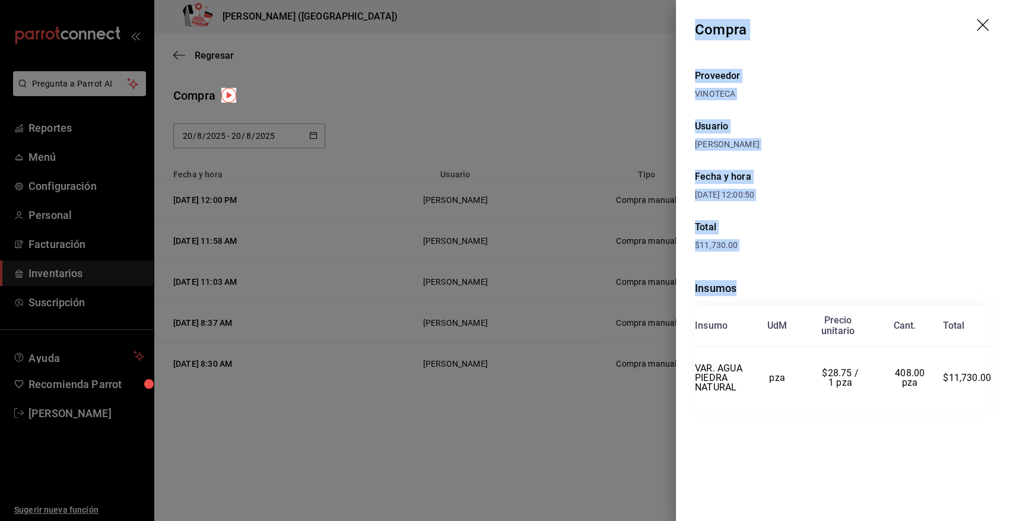
drag, startPoint x: 694, startPoint y: 28, endPoint x: 1008, endPoint y: 459, distance: 532.6
click at [1008, 459] on div "Compra Proveedor VINOTECA Usuario Angy Madalena Fecha y hora 20/08/2025 12:00:5…" at bounding box center [843, 260] width 334 height 521
copy div "Compra Proveedor VINOTECA Usuario Angy Madalena Fecha y hora 20/08/2025 12:00:5…"
click at [983, 28] on icon "drag" at bounding box center [984, 26] width 14 height 14
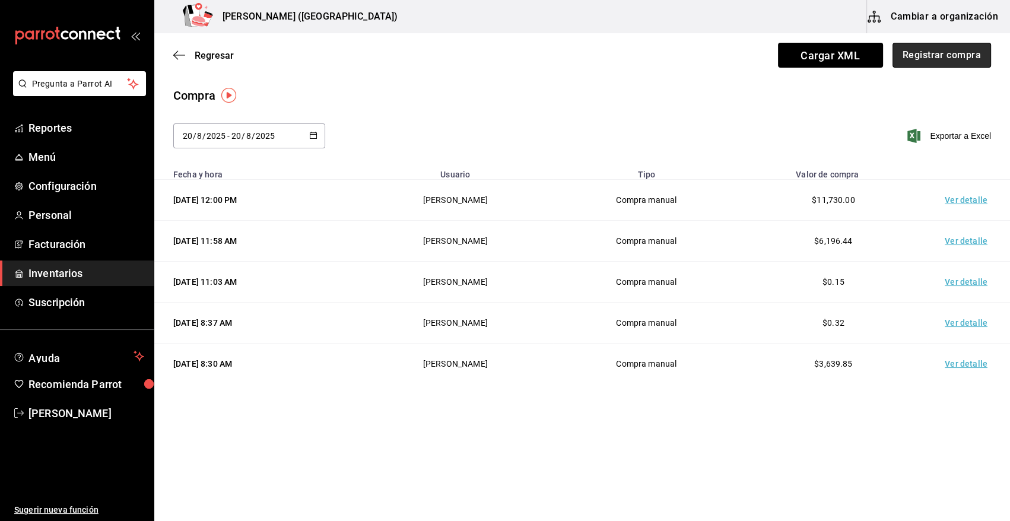
click at [979, 62] on button "Registrar compra" at bounding box center [942, 55] width 99 height 25
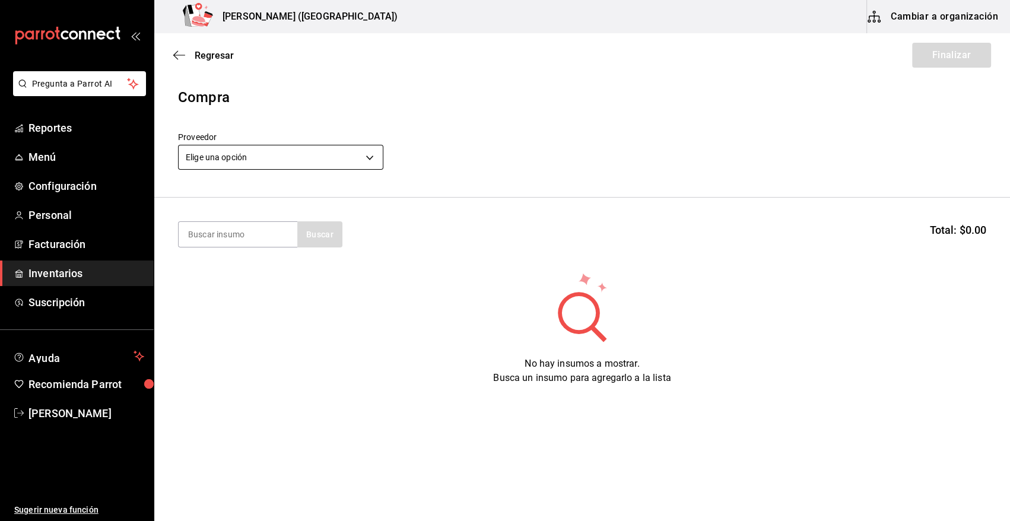
click at [279, 164] on body "Pregunta a Parrot AI Reportes Menú Configuración Personal Facturación Inventari…" at bounding box center [505, 227] width 1010 height 454
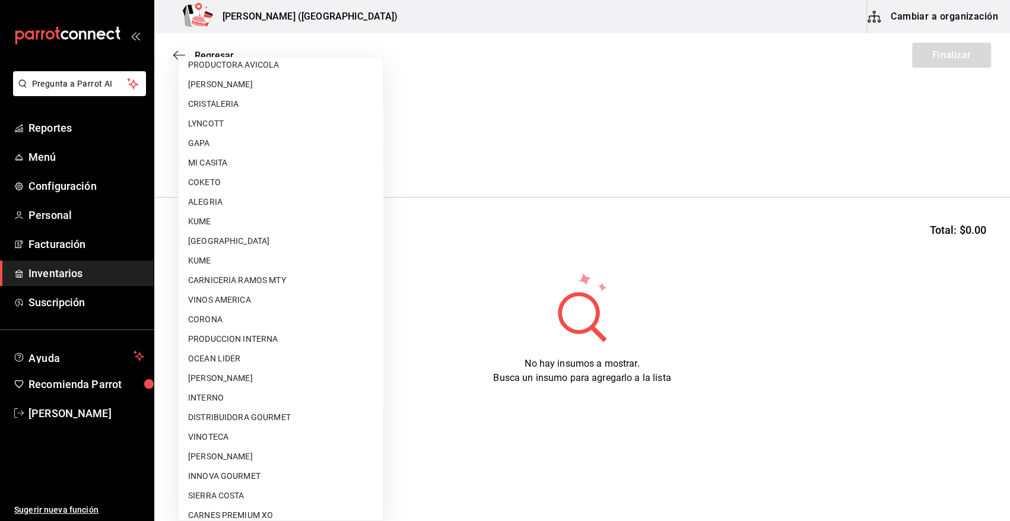
scroll to position [721, 0]
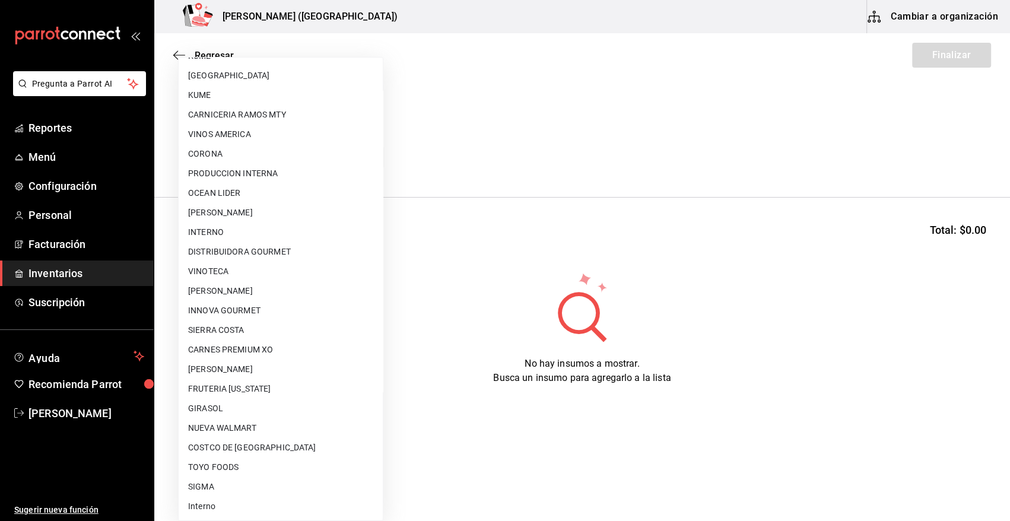
click at [245, 267] on li "VINOTECA" at bounding box center [281, 272] width 204 height 20
type input "bbec6e95-03ab-4cbc-bdec-5aafdfde0467"
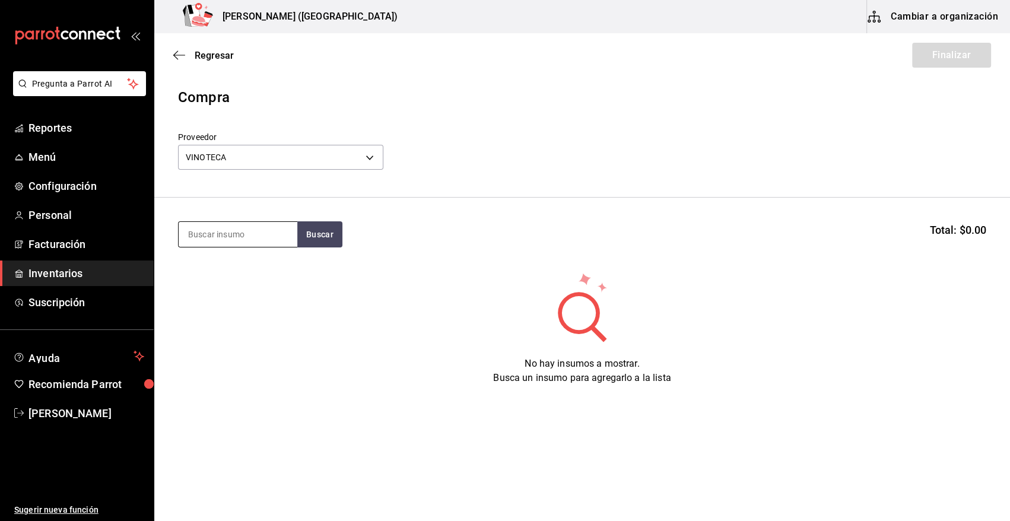
click at [262, 237] on input at bounding box center [238, 234] width 119 height 25
type input "FINCA"
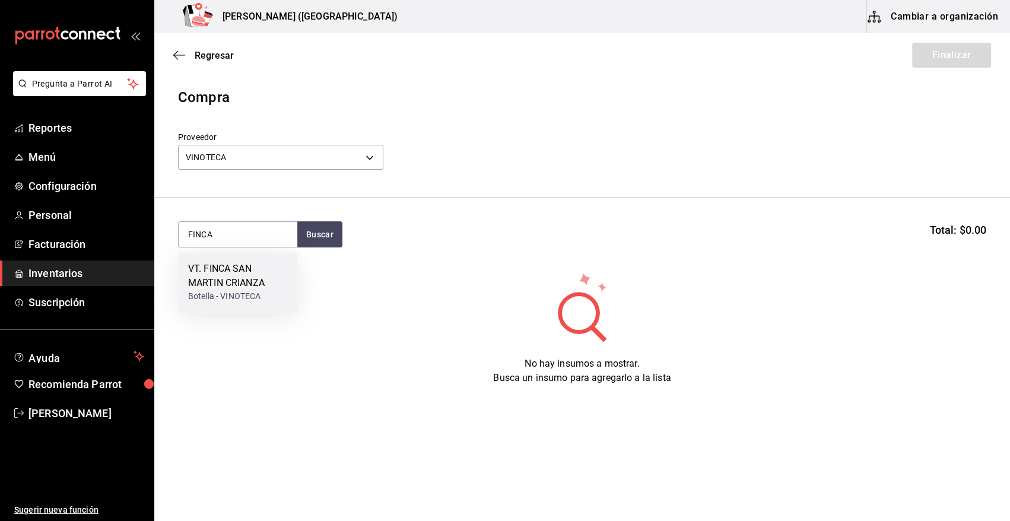
click at [244, 275] on div "VT. FINCA SAN MARTIN CRIANZA" at bounding box center [238, 276] width 100 height 28
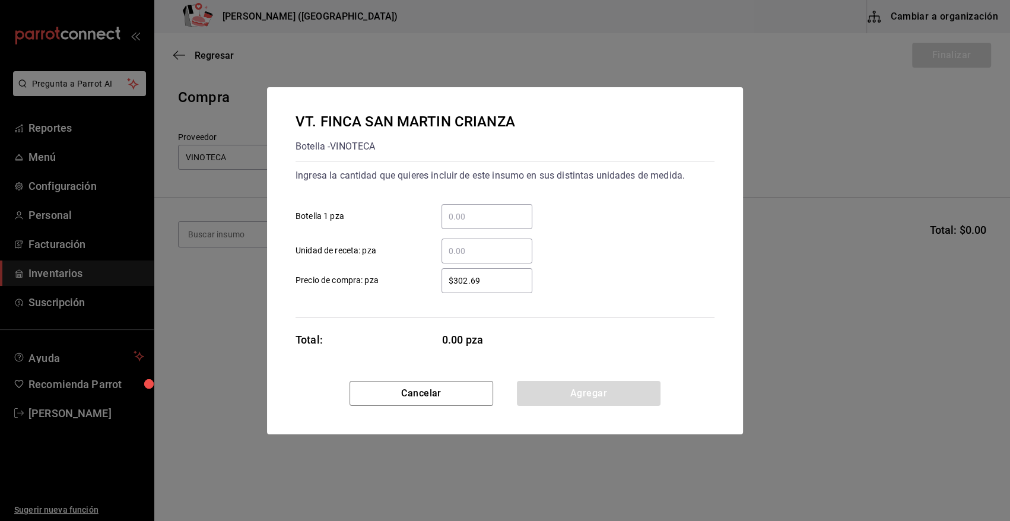
click at [468, 218] on input "​ Botella 1 pza" at bounding box center [487, 216] width 91 height 14
type input "2"
type input "$368.72"
click at [564, 392] on button "Agregar" at bounding box center [589, 393] width 144 height 25
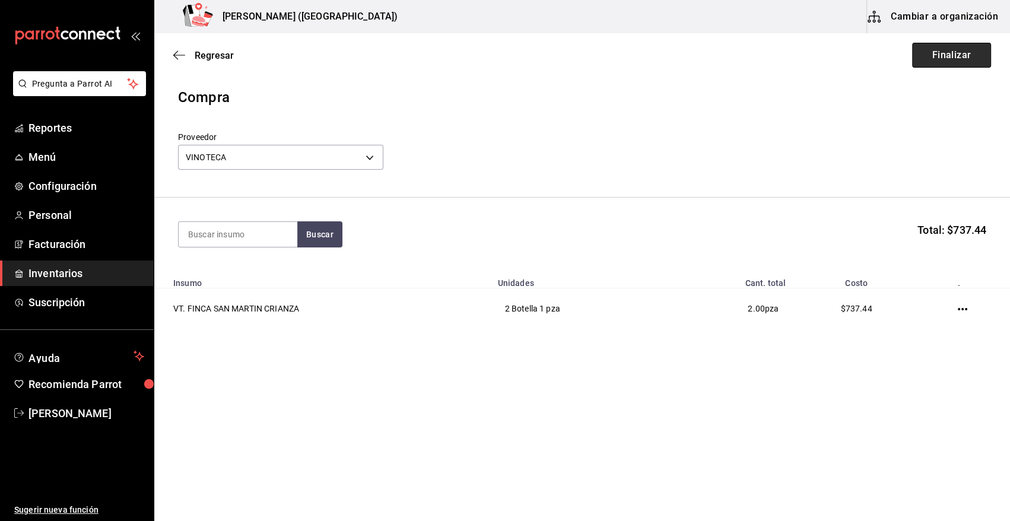
click at [944, 59] on button "Finalizar" at bounding box center [951, 55] width 79 height 25
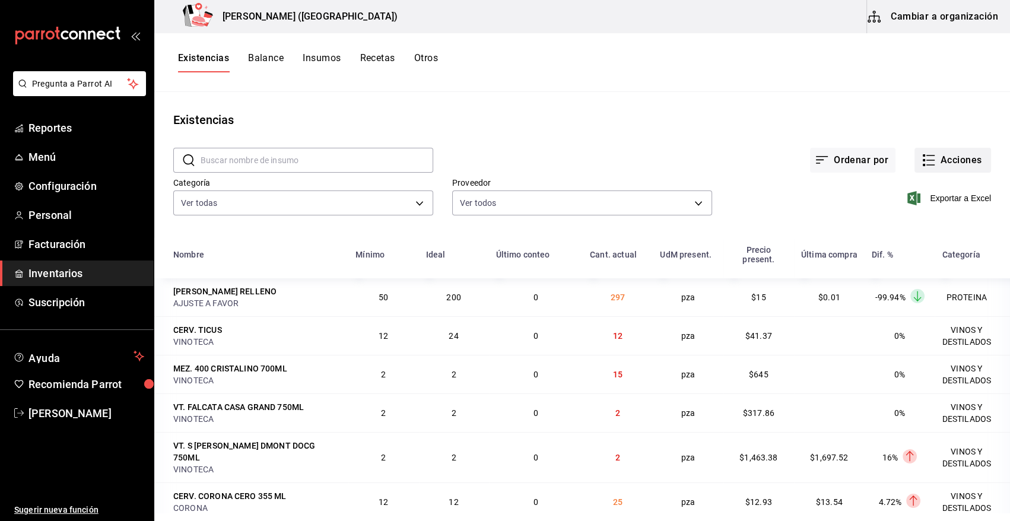
click at [943, 158] on button "Acciones" at bounding box center [952, 160] width 77 height 25
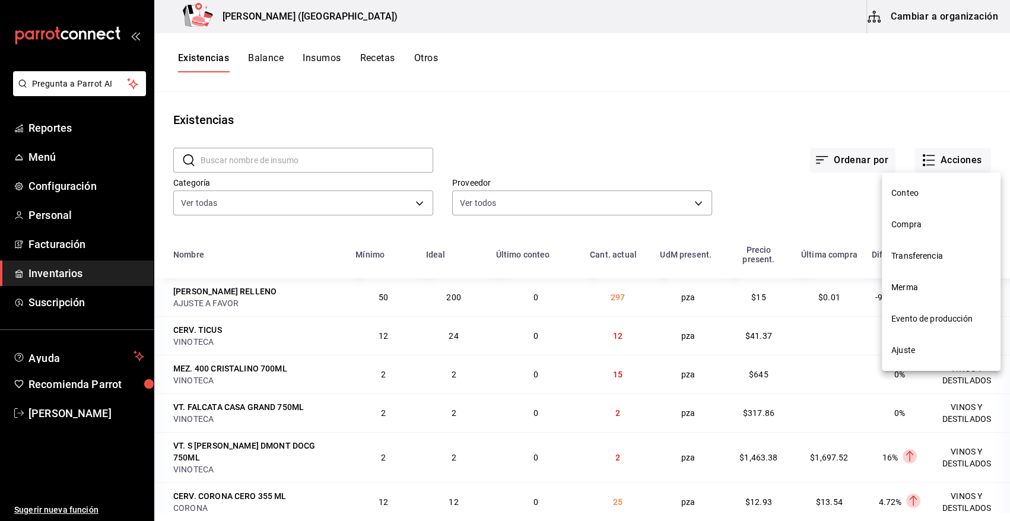
click at [920, 226] on span "Compra" at bounding box center [941, 224] width 100 height 12
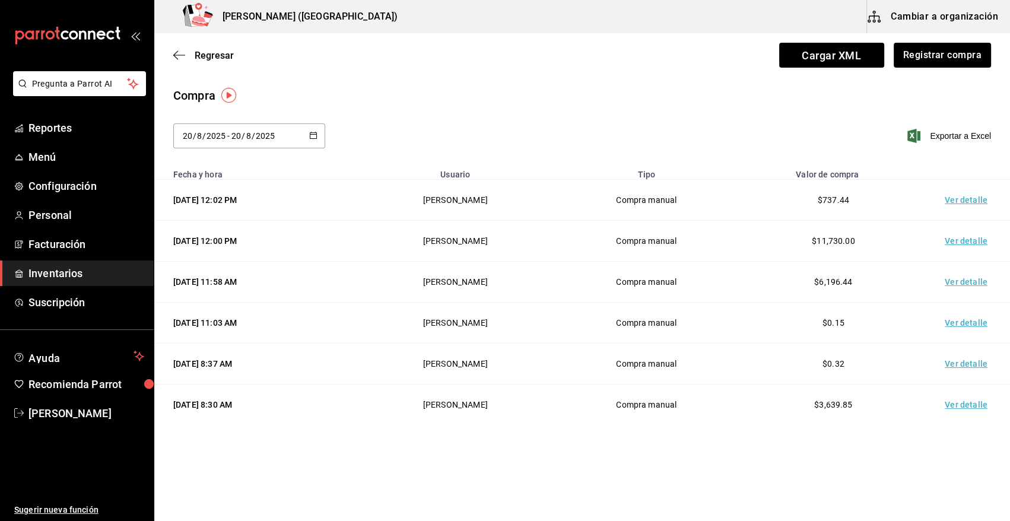
click at [968, 199] on td "Ver detalle" at bounding box center [968, 200] width 83 height 41
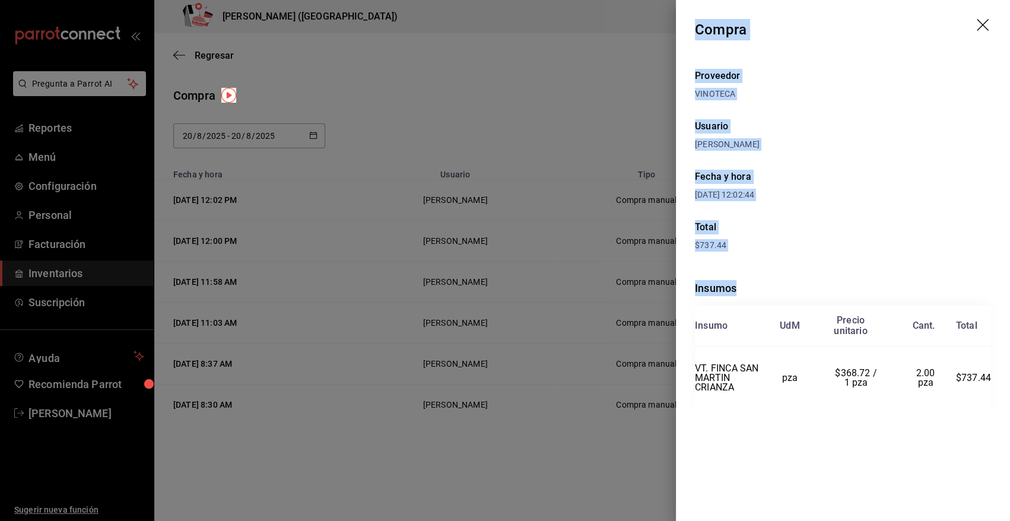
drag, startPoint x: 697, startPoint y: 27, endPoint x: 994, endPoint y: 374, distance: 456.7
click at [994, 374] on div "Compra Proveedor VINOTECA Usuario Angy Madalena Fecha y hora 20/08/2025 12:02:4…" at bounding box center [843, 260] width 334 height 521
copy div "Compra Proveedor VINOTECA Usuario Angy Madalena Fecha y hora 20/08/2025 12:02:4…"
click at [979, 27] on icon "drag" at bounding box center [984, 26] width 14 height 14
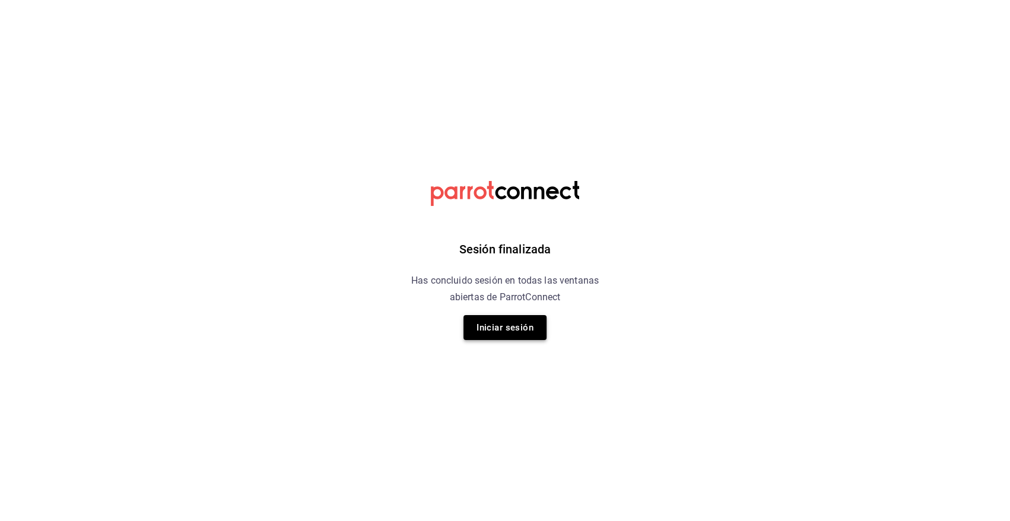
click at [485, 328] on button "Iniciar sesión" at bounding box center [504, 327] width 83 height 25
